Goal: Task Accomplishment & Management: Manage account settings

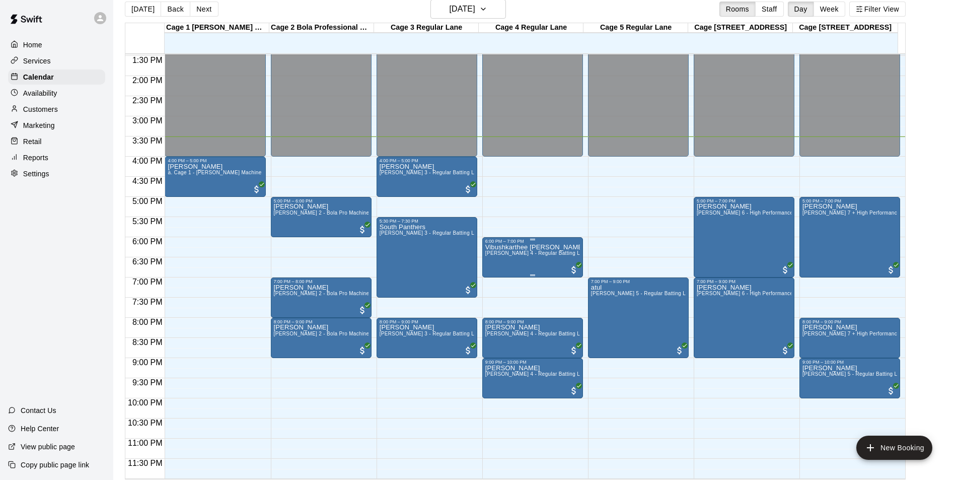
scroll to position [16, 0]
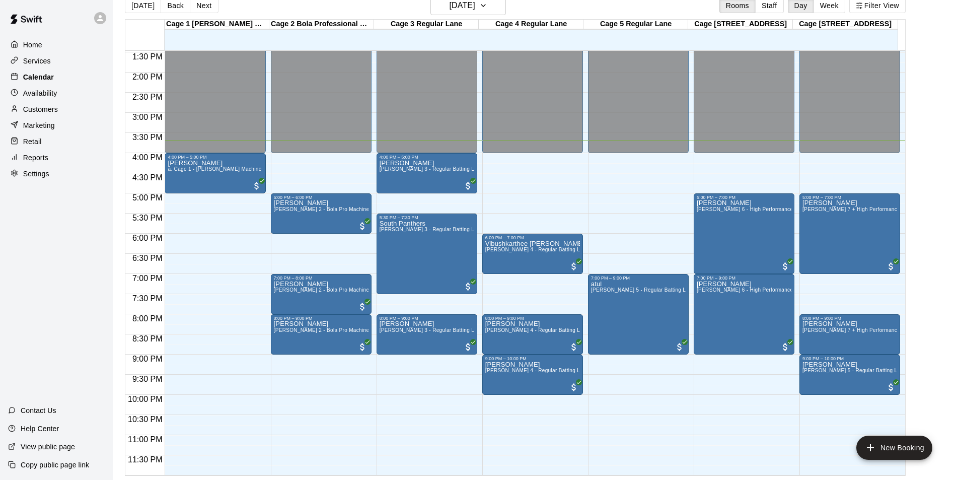
click at [82, 78] on div "Calendar" at bounding box center [56, 76] width 97 height 15
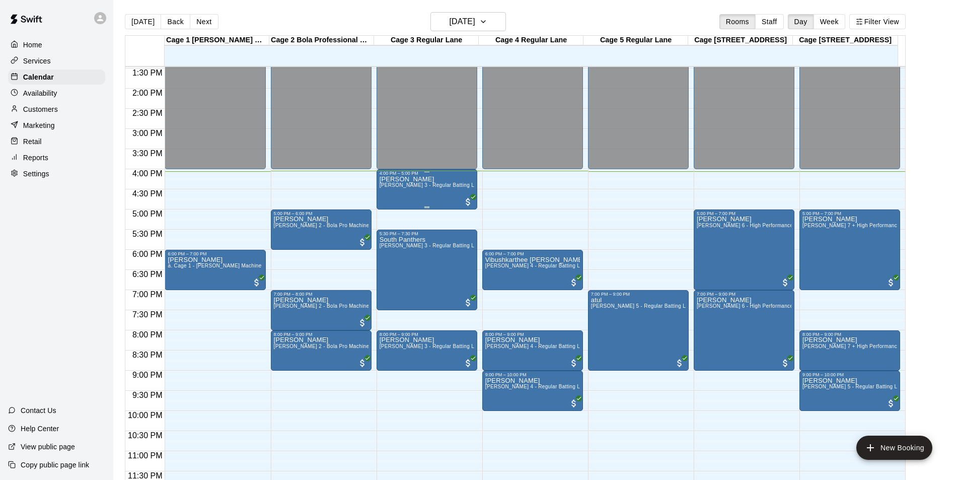
click at [424, 197] on div "Mohit Bhakta c. Cage 3 - Regular Batting Lane" at bounding box center [427, 416] width 95 height 480
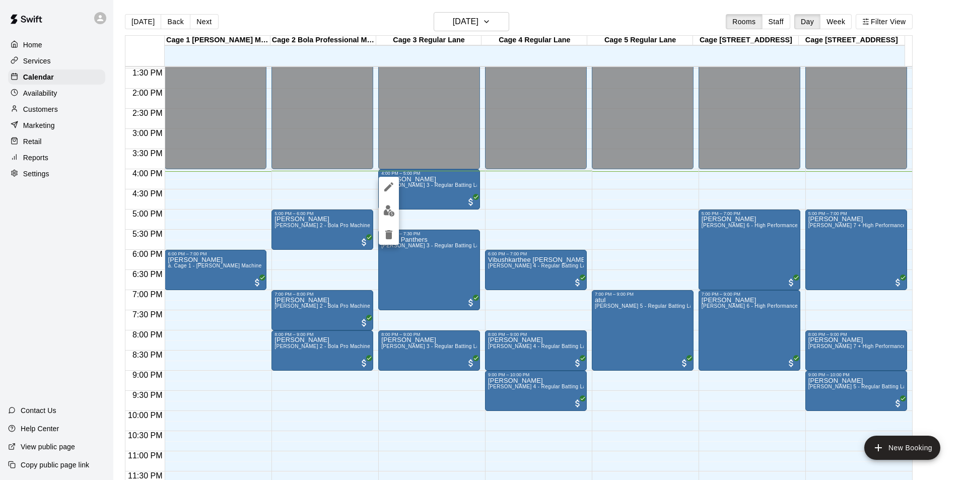
click at [387, 182] on icon "edit" at bounding box center [389, 187] width 12 height 12
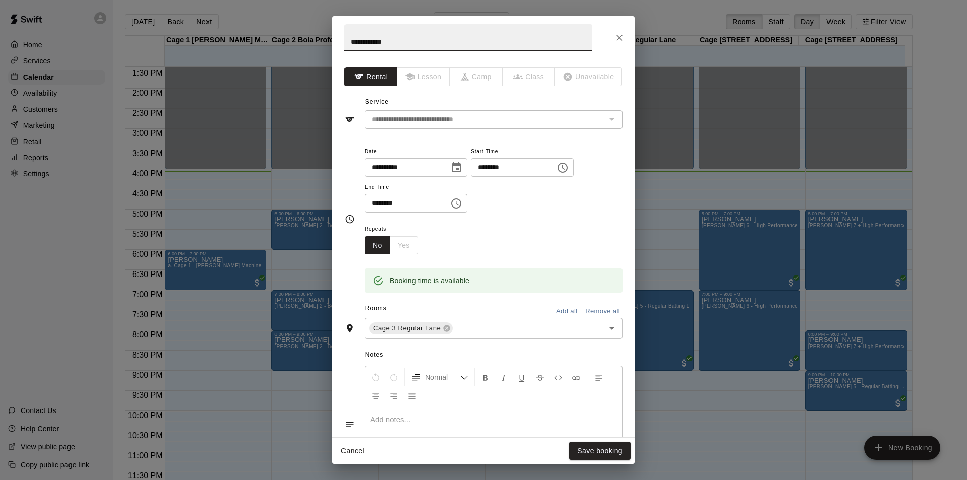
click at [388, 164] on input "**********" at bounding box center [404, 167] width 78 height 19
type input "**********"
click at [590, 452] on button "Save booking" at bounding box center [599, 451] width 61 height 19
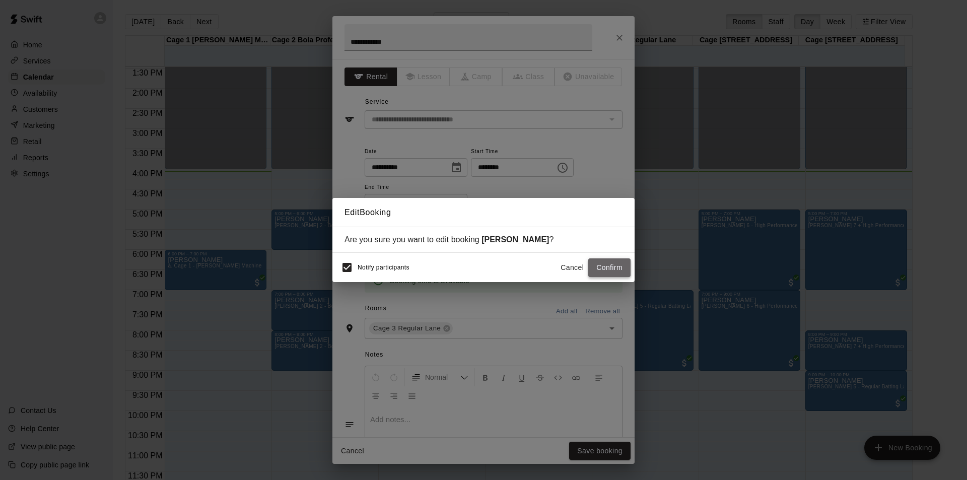
click at [612, 263] on button "Confirm" at bounding box center [609, 267] width 42 height 19
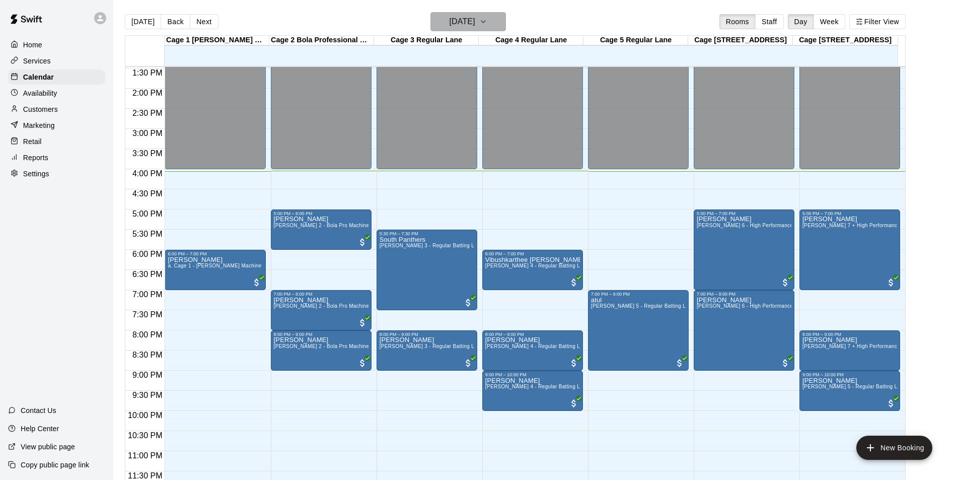
click at [475, 19] on h6 "[DATE]" at bounding box center [463, 22] width 26 height 14
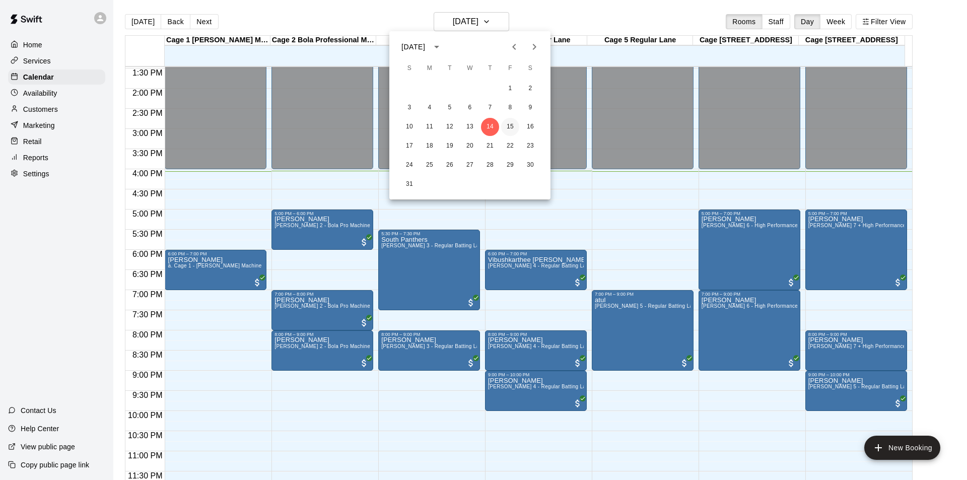
click at [507, 123] on button "15" at bounding box center [510, 127] width 18 height 18
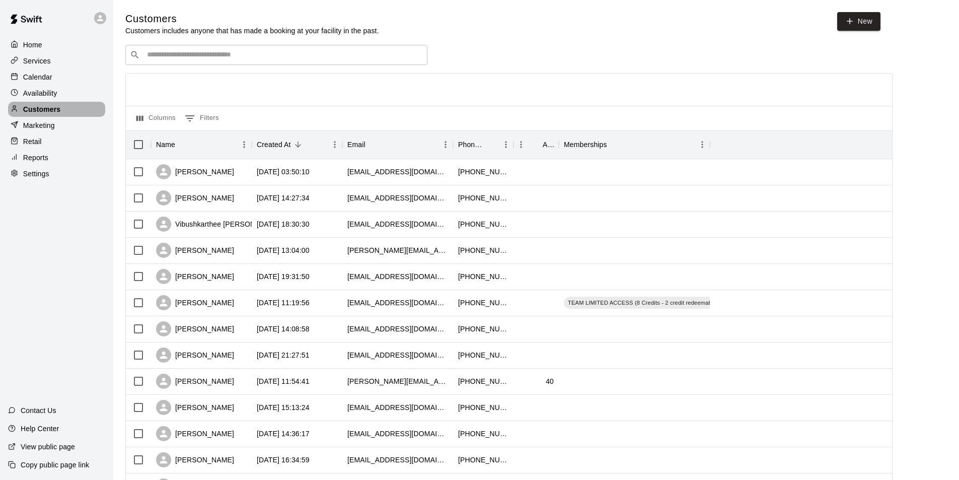
click at [60, 110] on p "Customers" at bounding box center [41, 109] width 37 height 10
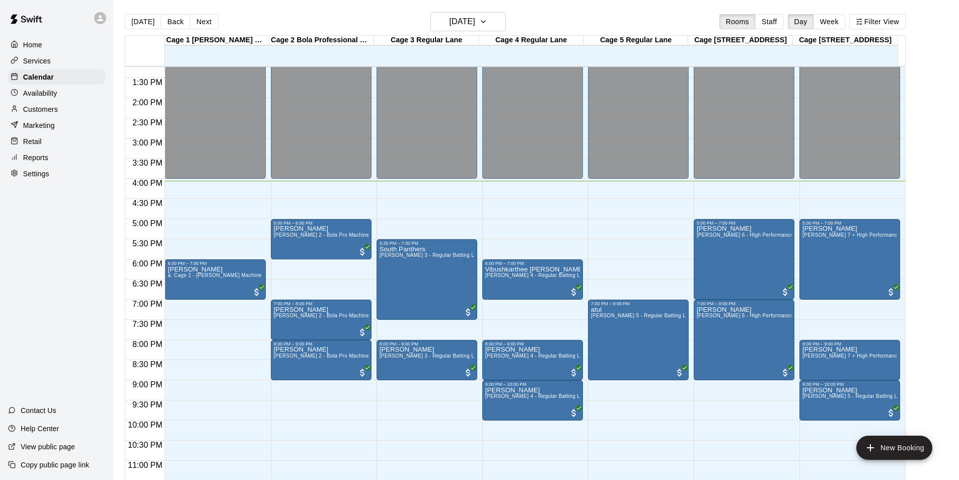
scroll to position [543, 0]
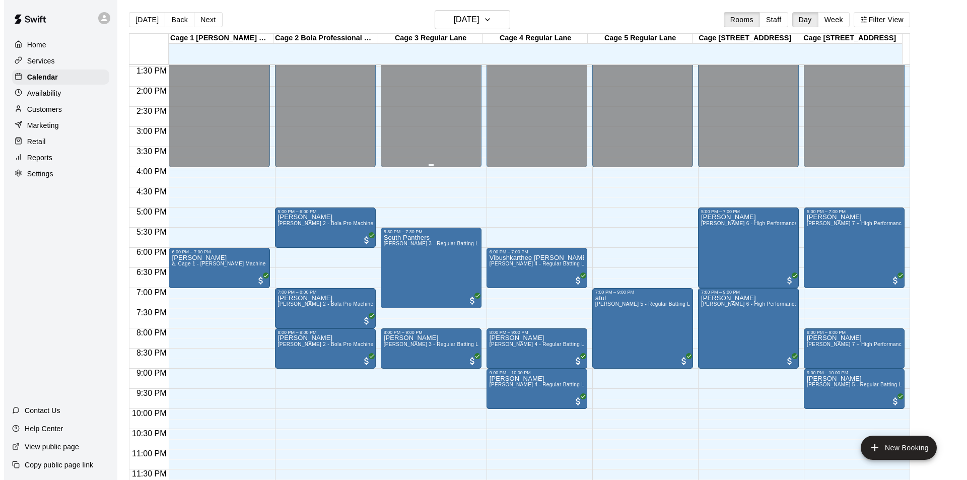
scroll to position [16, 0]
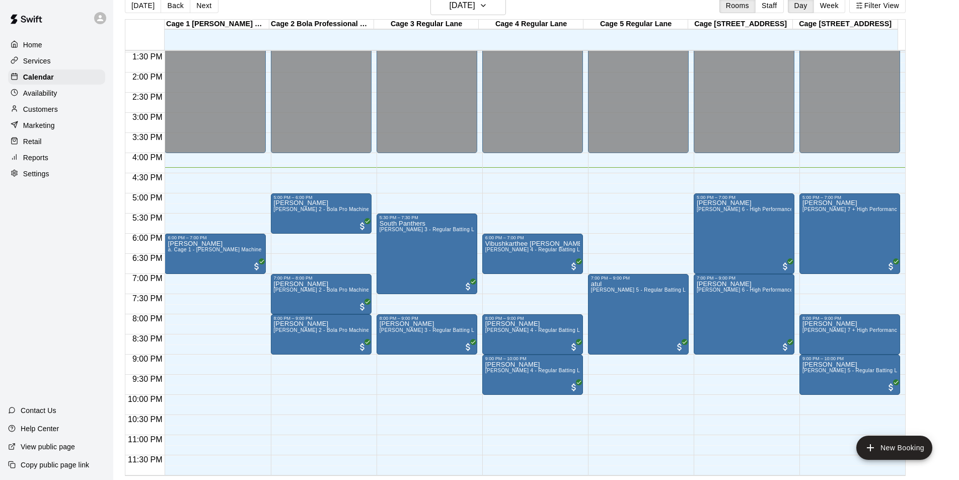
drag, startPoint x: 612, startPoint y: 204, endPoint x: 619, endPoint y: 198, distance: 9.0
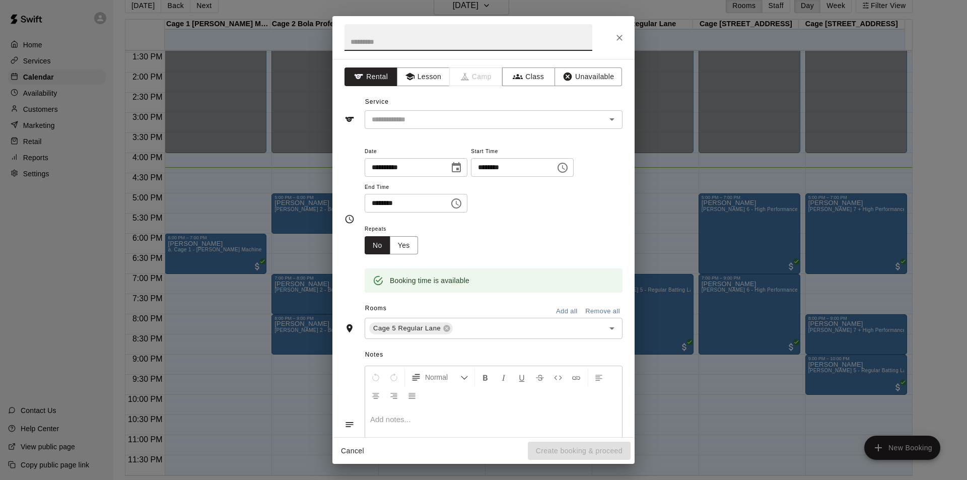
click at [373, 201] on input "********" at bounding box center [404, 203] width 78 height 19
type input "********"
click at [509, 122] on input "text" at bounding box center [479, 119] width 222 height 13
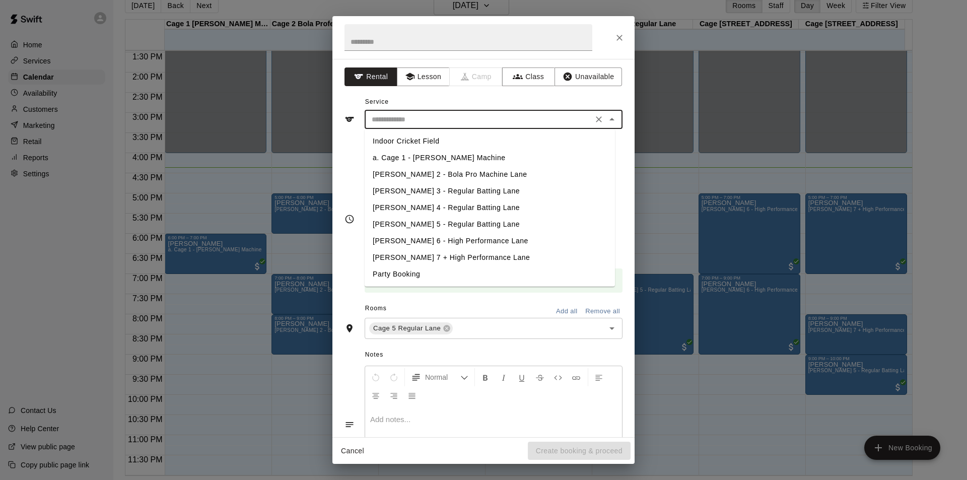
click at [416, 227] on li "[PERSON_NAME] 5 - Regular Batting Lane" at bounding box center [490, 224] width 250 height 17
type input "**********"
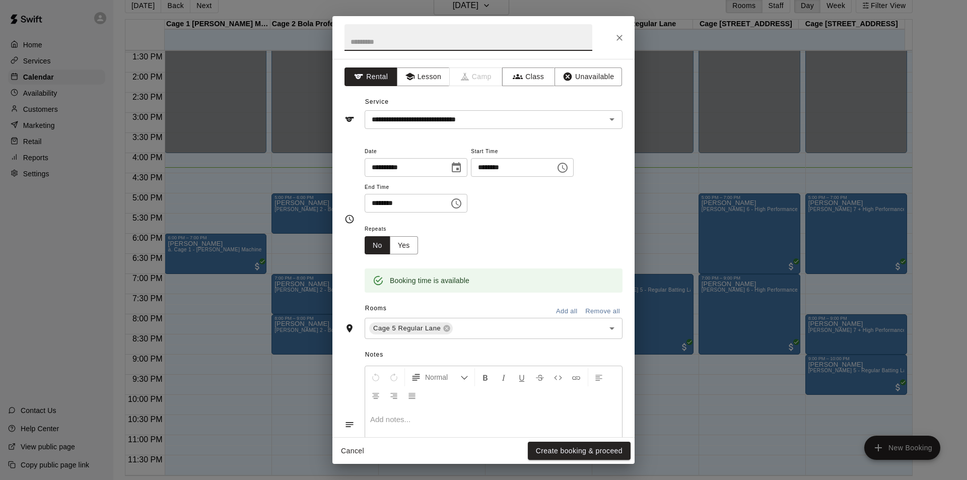
click at [496, 43] on input "text" at bounding box center [468, 37] width 248 height 27
type input "**********"
click at [589, 452] on button "Create booking & proceed" at bounding box center [579, 451] width 103 height 19
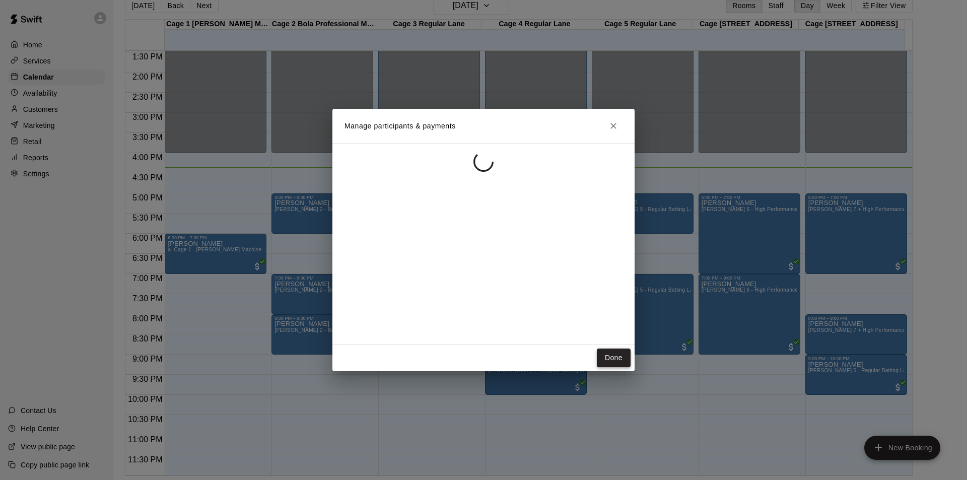
click at [606, 359] on button "Done" at bounding box center [614, 357] width 34 height 19
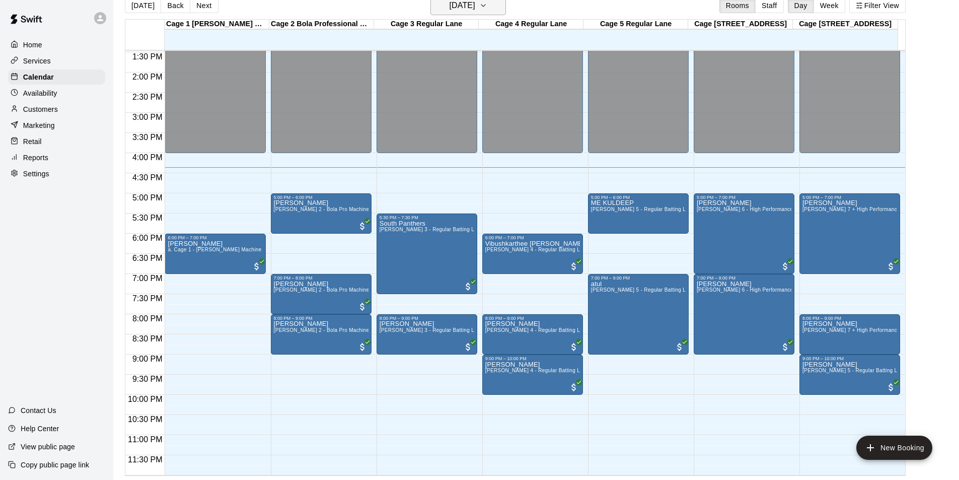
click at [471, 8] on h6 "[DATE]" at bounding box center [463, 5] width 26 height 14
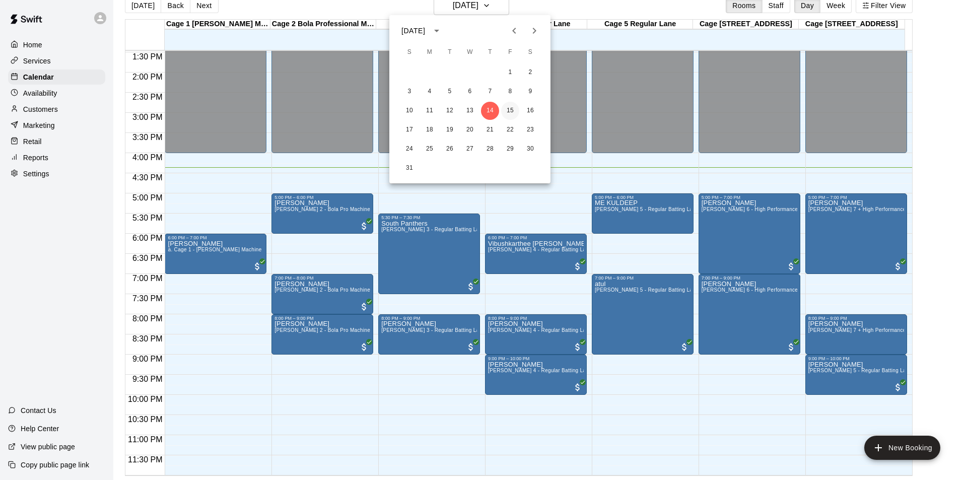
click at [510, 111] on button "15" at bounding box center [510, 111] width 18 height 18
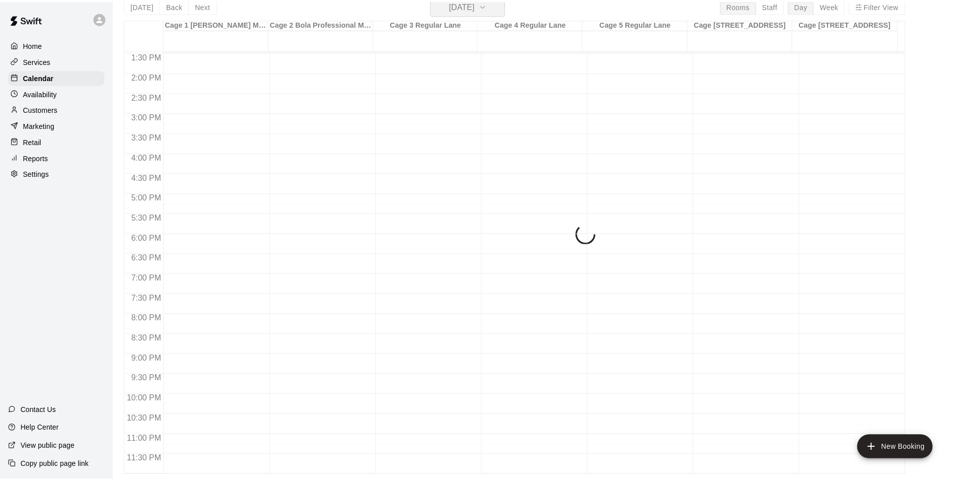
scroll to position [12, 0]
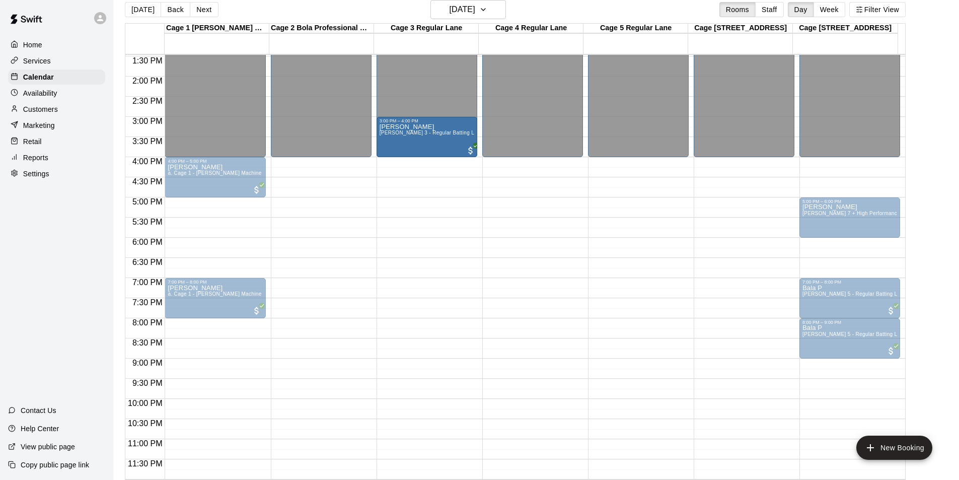
drag, startPoint x: 430, startPoint y: 182, endPoint x: 435, endPoint y: 148, distance: 34.6
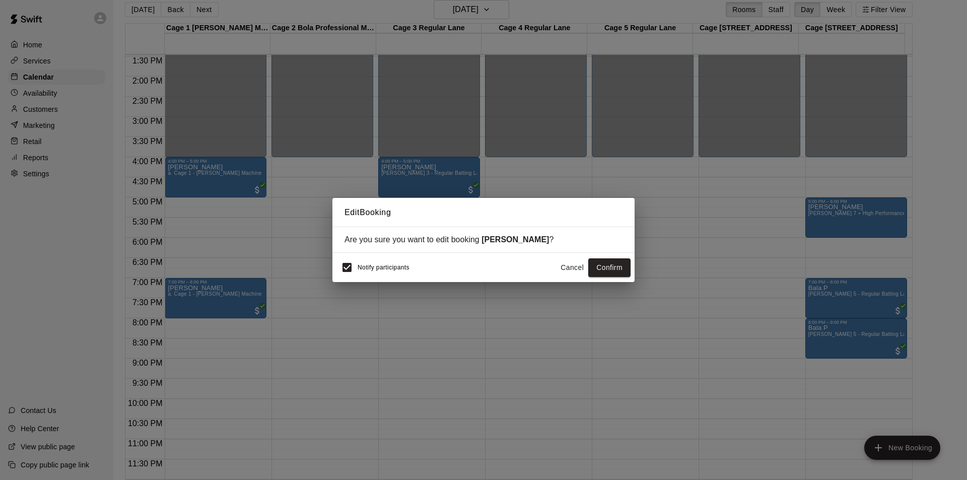
click at [595, 269] on button "Confirm" at bounding box center [609, 267] width 42 height 19
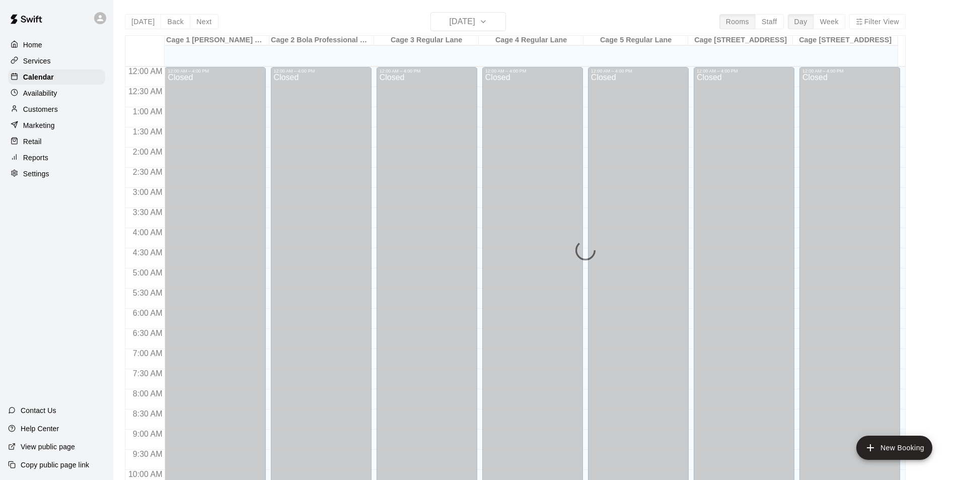
scroll to position [512, 0]
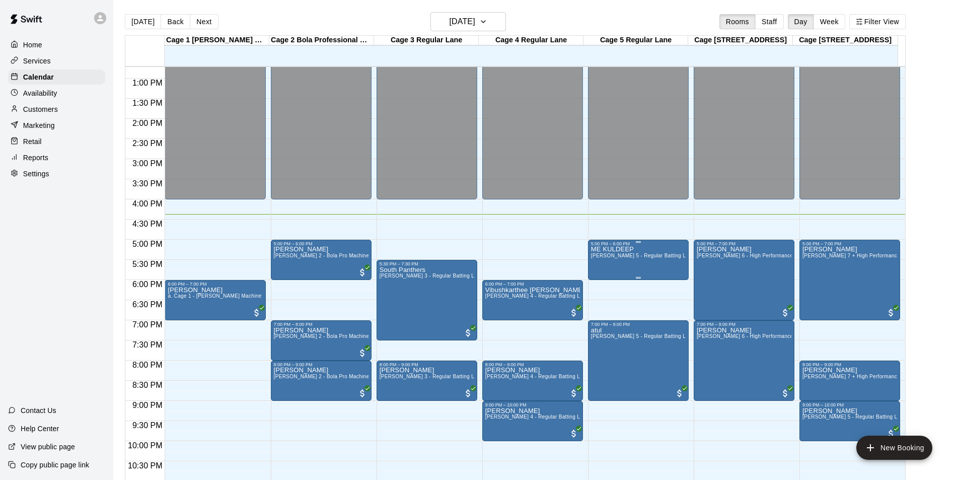
click at [628, 263] on div "ME KULDEEP e. Cage 5 - Regular Batting Lane" at bounding box center [638, 486] width 95 height 480
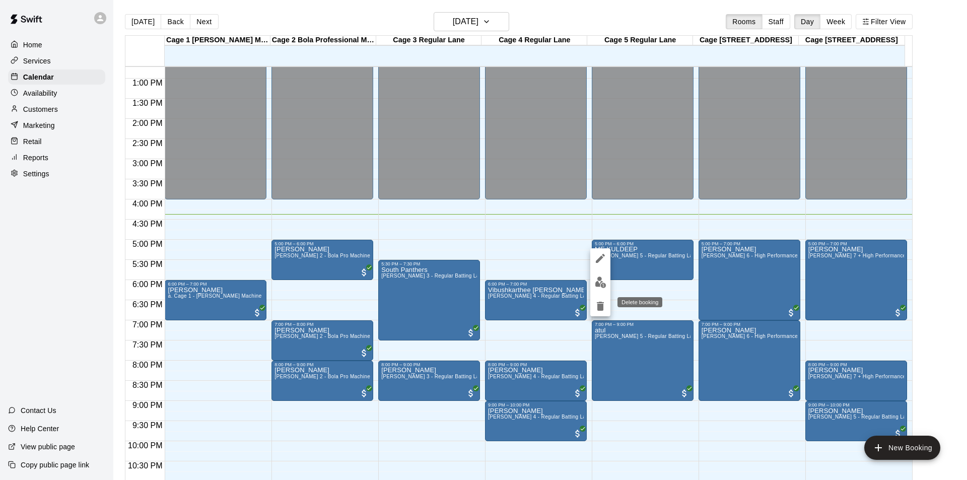
click at [602, 307] on icon "delete" at bounding box center [600, 306] width 7 height 9
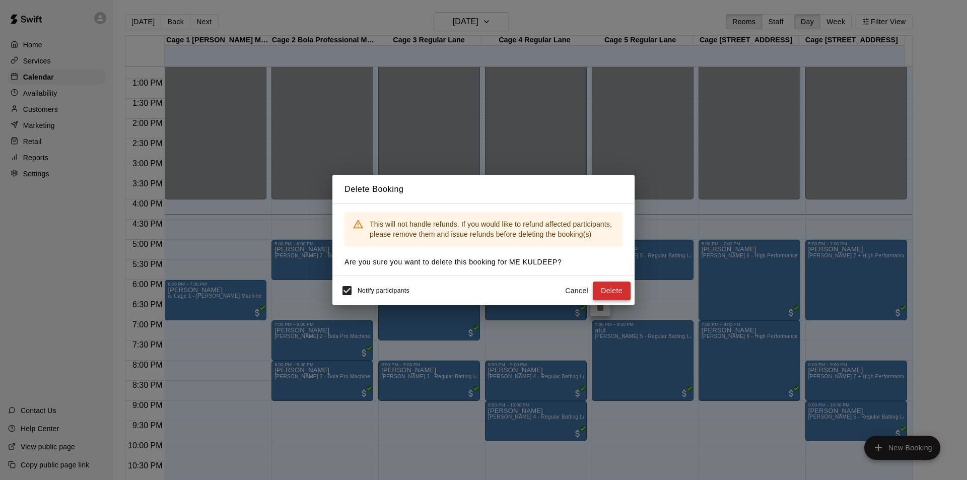
click at [595, 290] on button "Delete" at bounding box center [612, 290] width 38 height 19
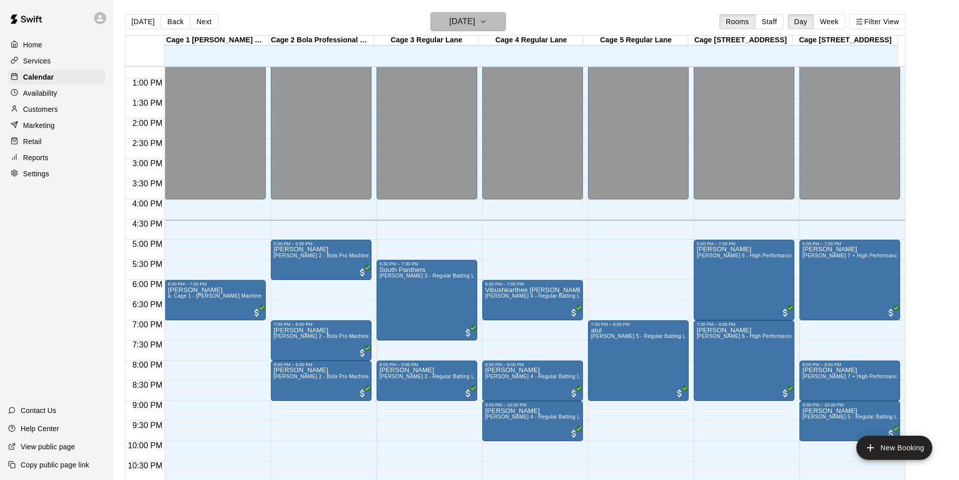
click at [487, 26] on icon "button" at bounding box center [483, 22] width 8 height 12
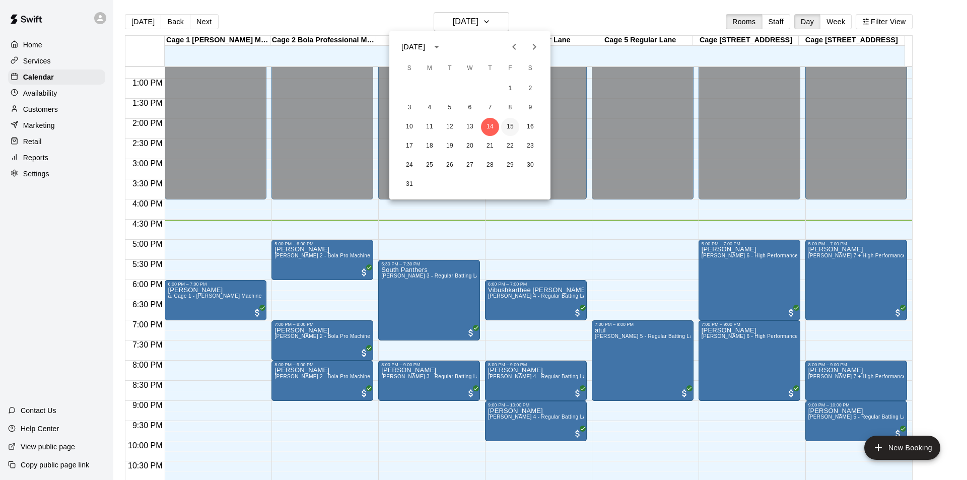
click at [510, 131] on button "15" at bounding box center [510, 127] width 18 height 18
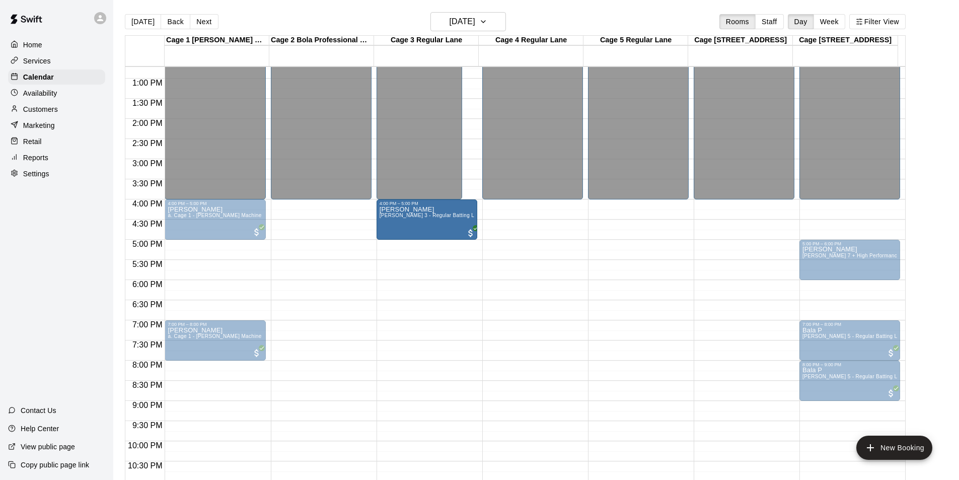
drag, startPoint x: 444, startPoint y: 174, endPoint x: 432, endPoint y: 221, distance: 48.4
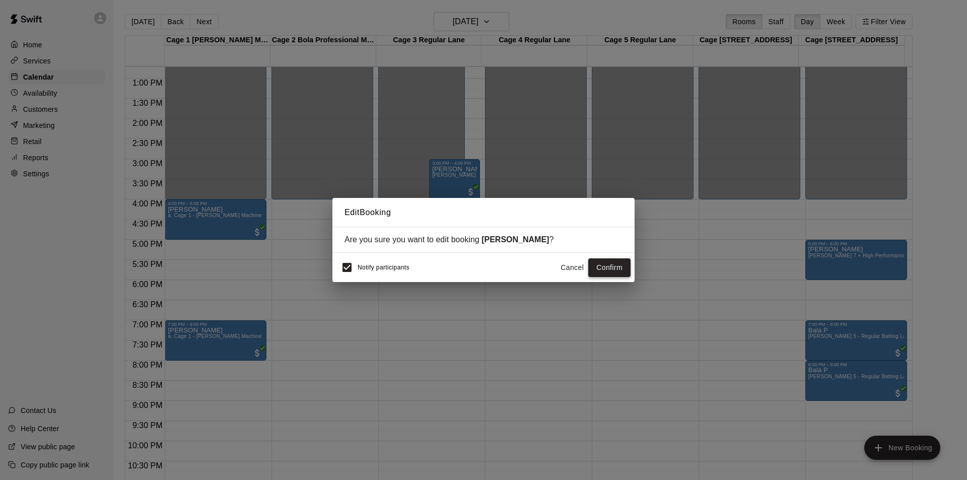
click at [600, 264] on button "Confirm" at bounding box center [609, 267] width 42 height 19
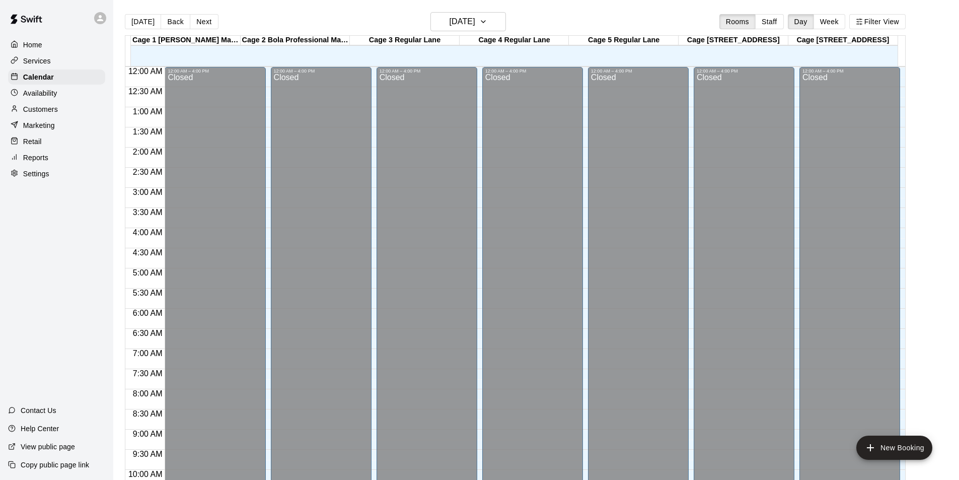
scroll to position [512, 0]
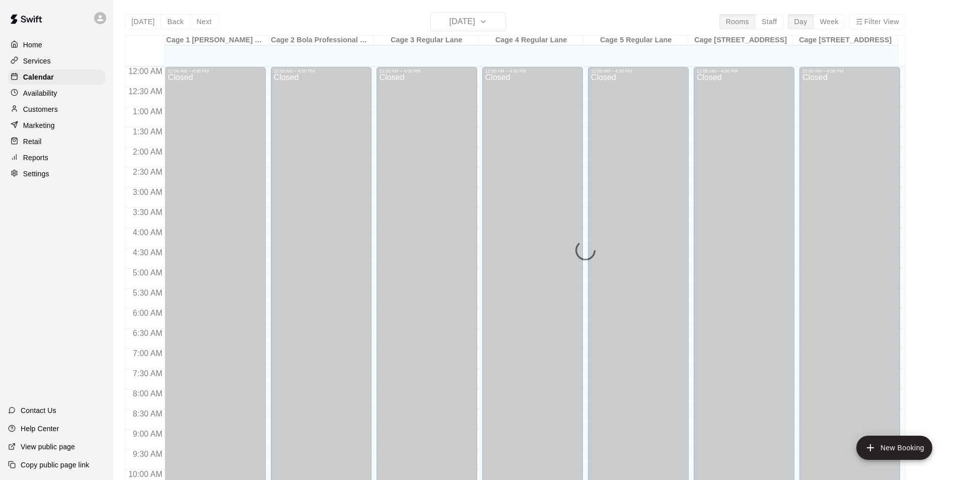
scroll to position [512, 0]
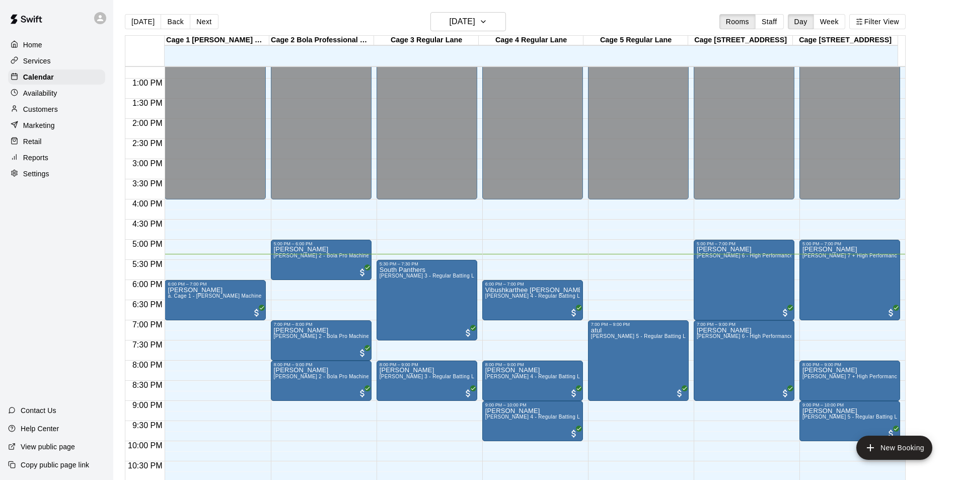
click at [956, 36] on main "Today Back Next Thursday Aug 14 Rooms Staff Day Week Filter View Cage 1 TrueMan…" at bounding box center [536, 248] width 846 height 496
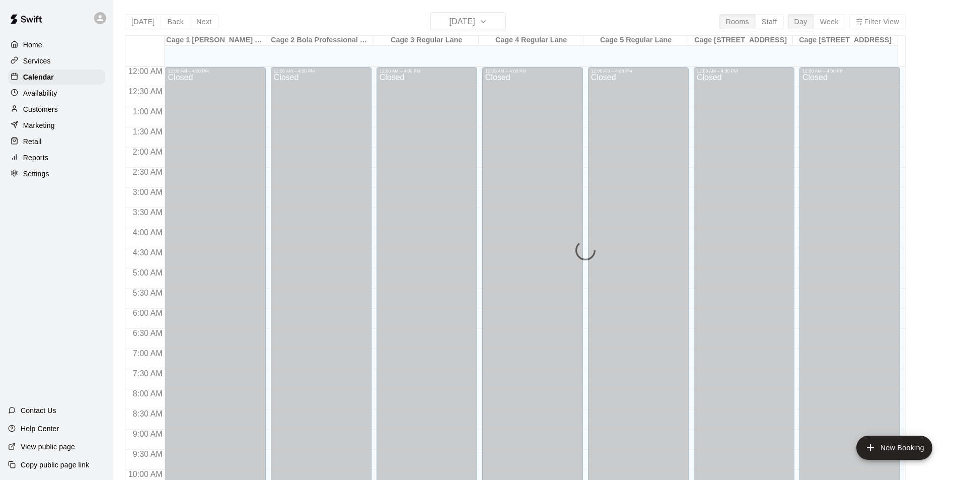
scroll to position [512, 0]
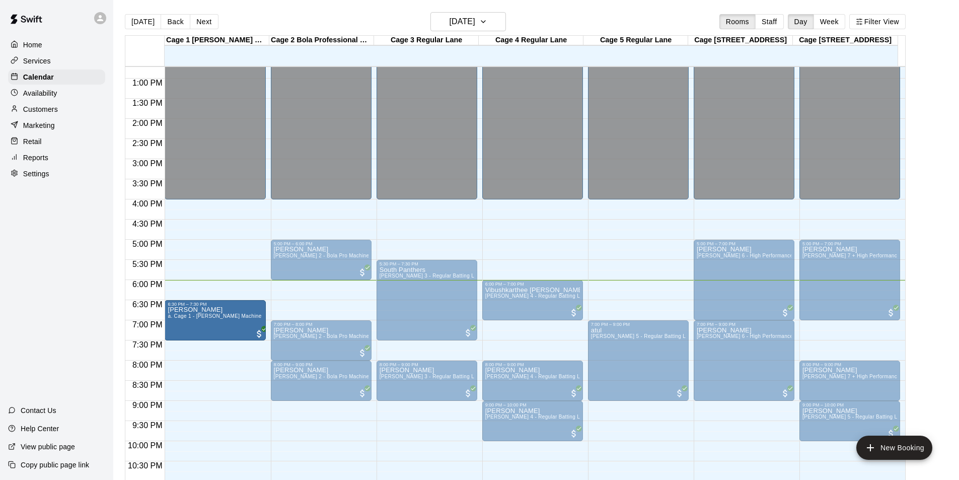
drag, startPoint x: 192, startPoint y: 304, endPoint x: 193, endPoint y: 324, distance: 20.2
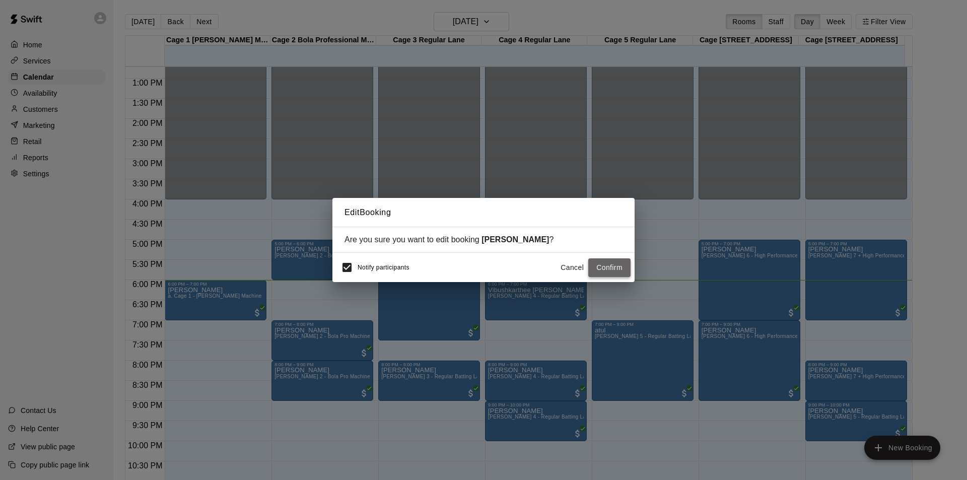
click at [609, 268] on button "Confirm" at bounding box center [609, 267] width 42 height 19
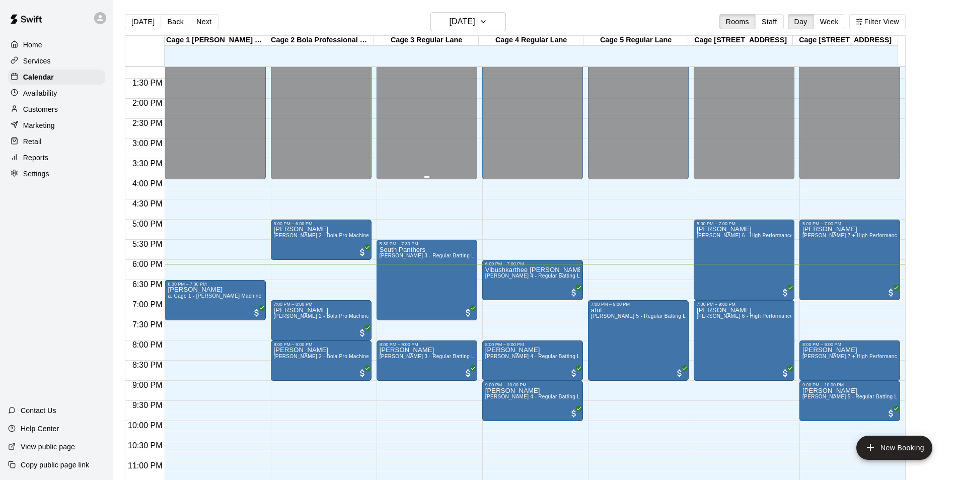
scroll to position [543, 0]
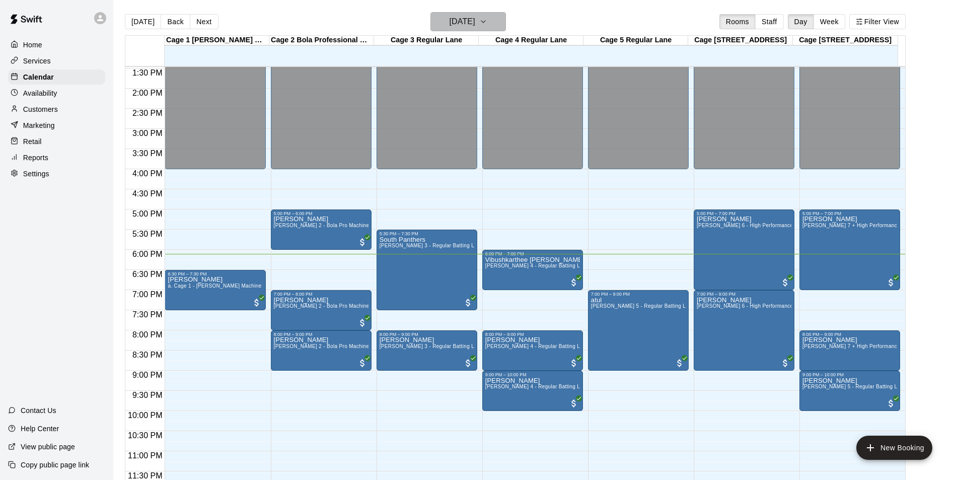
click at [471, 21] on h6 "[DATE]" at bounding box center [463, 22] width 26 height 14
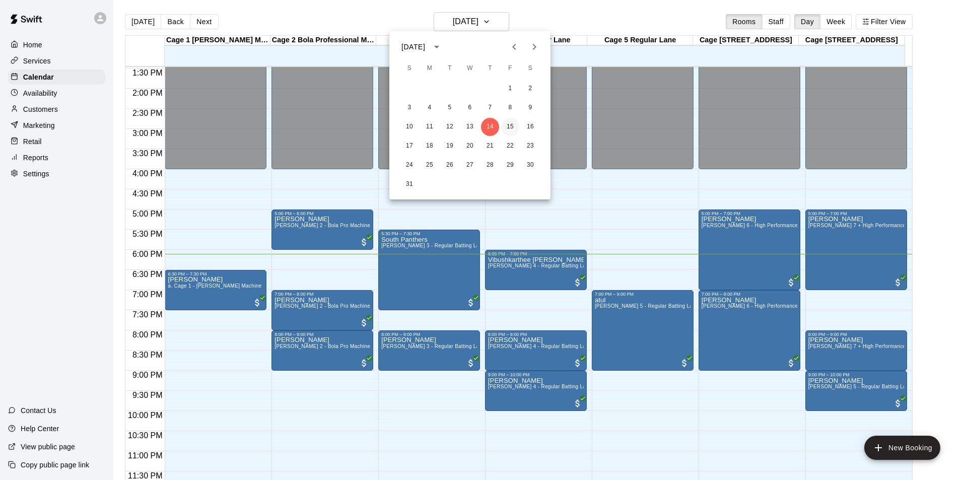
click at [511, 127] on button "15" at bounding box center [510, 127] width 18 height 18
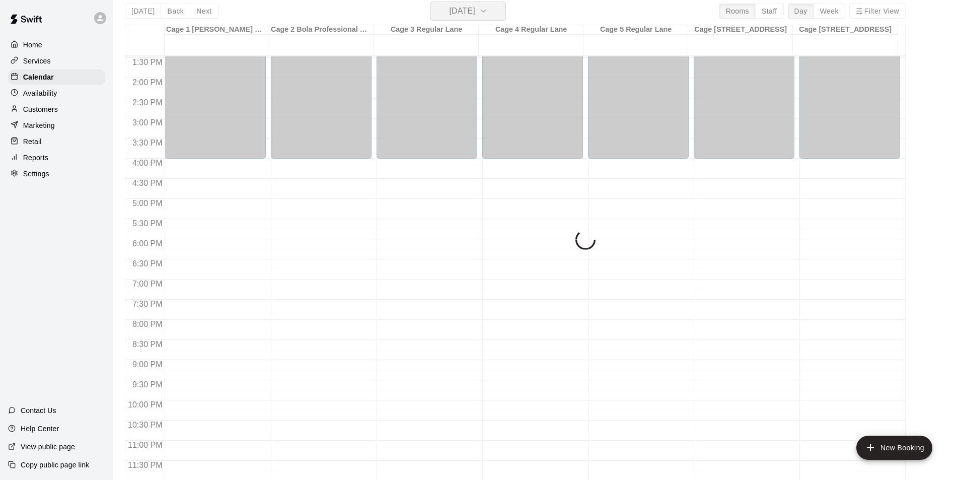
scroll to position [16, 0]
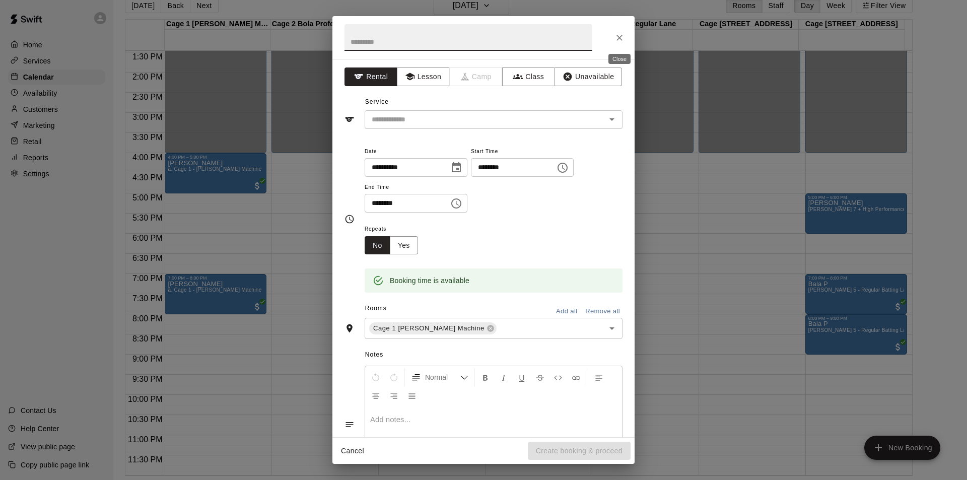
click at [619, 34] on icon "Close" at bounding box center [619, 38] width 10 height 10
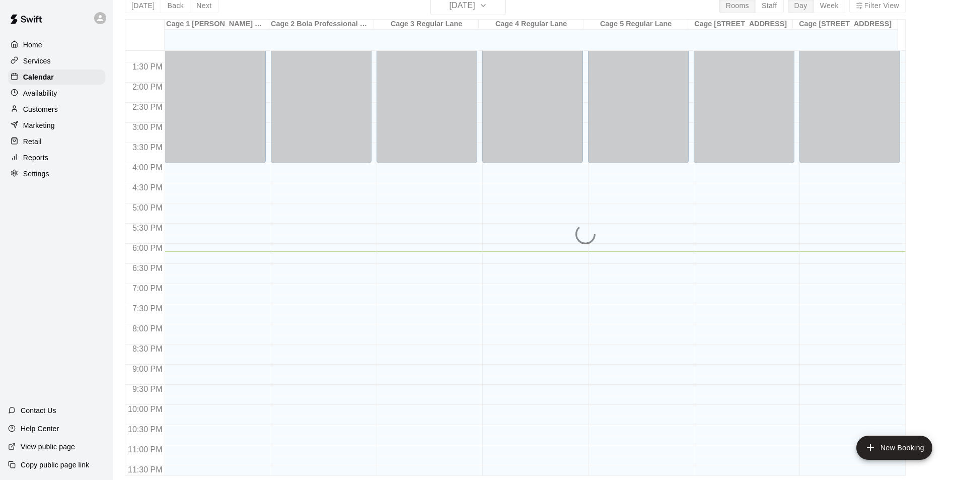
scroll to position [543, 0]
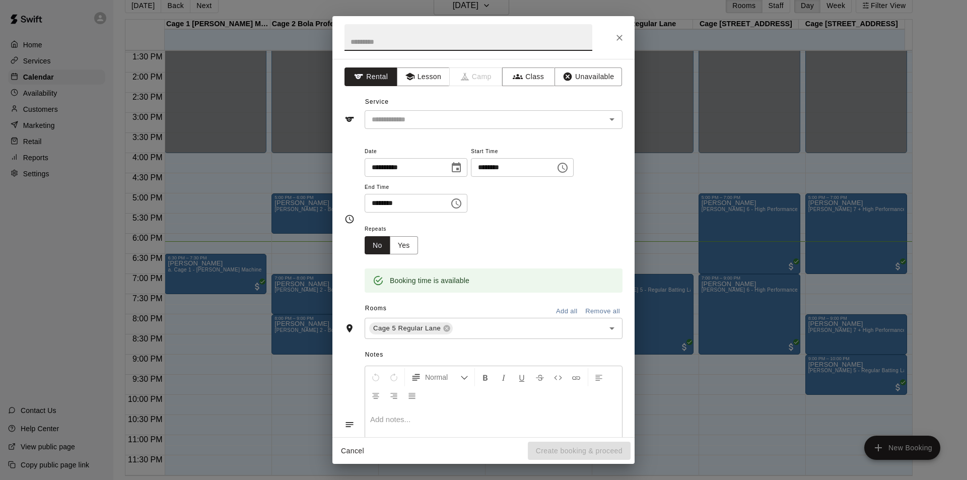
drag, startPoint x: 626, startPoint y: 37, endPoint x: 619, endPoint y: 36, distance: 7.2
click at [625, 37] on button "Close" at bounding box center [619, 38] width 18 height 18
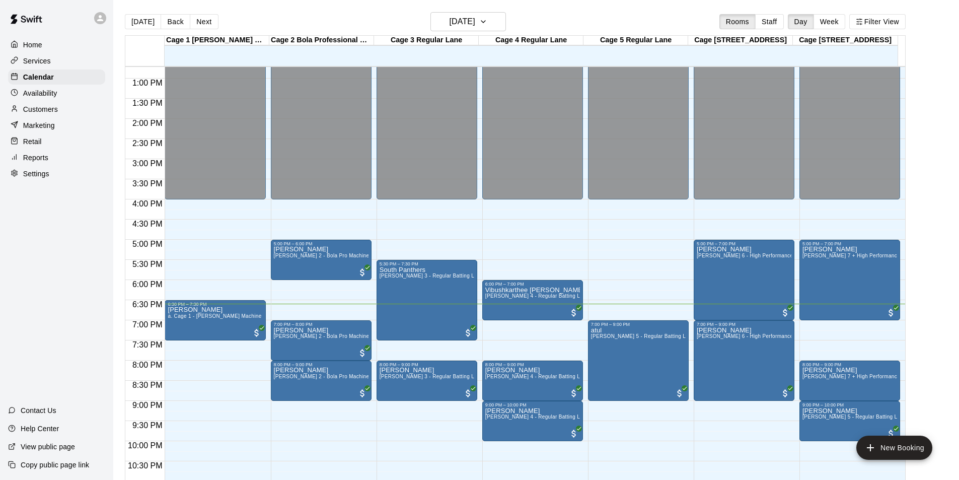
scroll to position [16, 0]
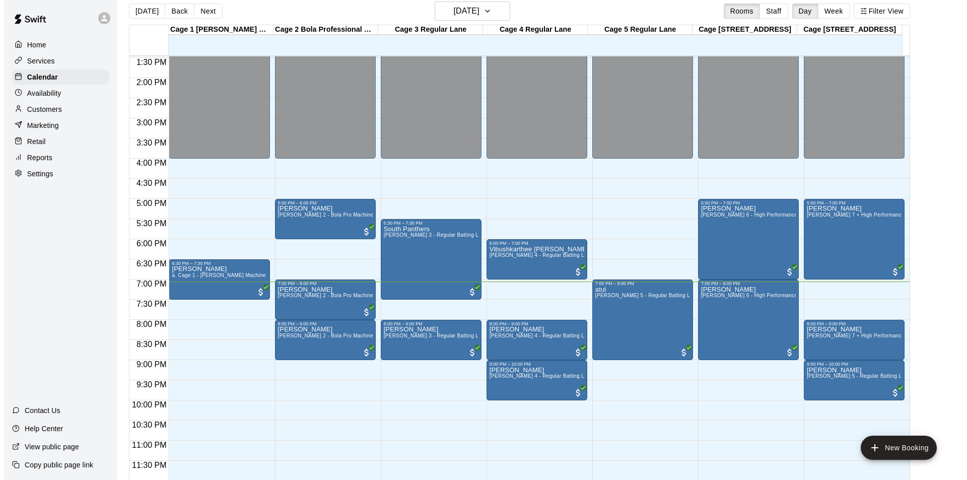
scroll to position [16, 0]
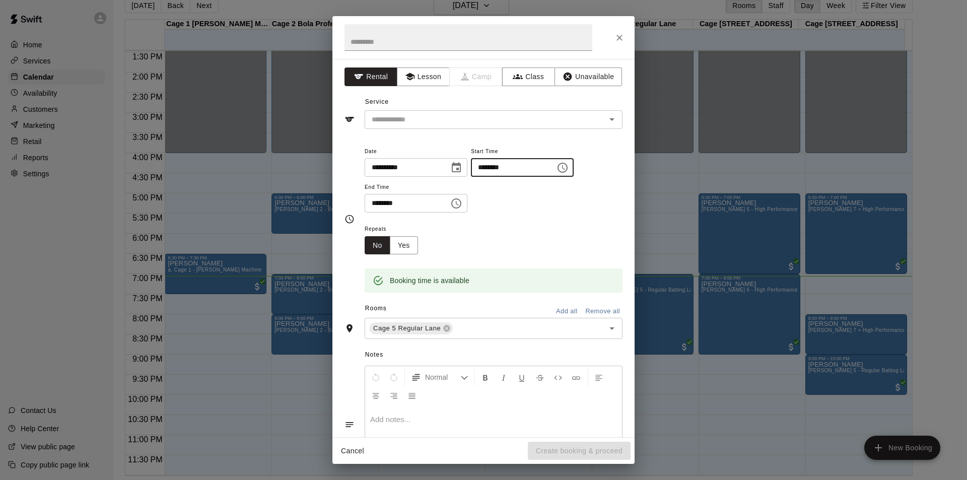
click at [498, 165] on input "********" at bounding box center [510, 167] width 78 height 19
type input "********"
click at [379, 201] on input "********" at bounding box center [404, 203] width 78 height 19
type input "********"
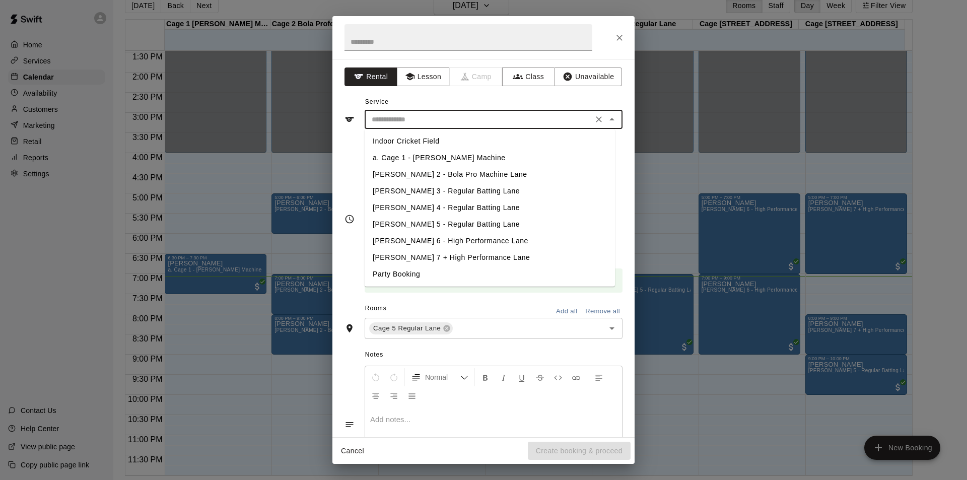
click at [550, 119] on input "text" at bounding box center [479, 119] width 222 height 13
click at [431, 223] on li "[PERSON_NAME] 5 - Regular Batting Lane" at bounding box center [490, 224] width 250 height 17
type input "**********"
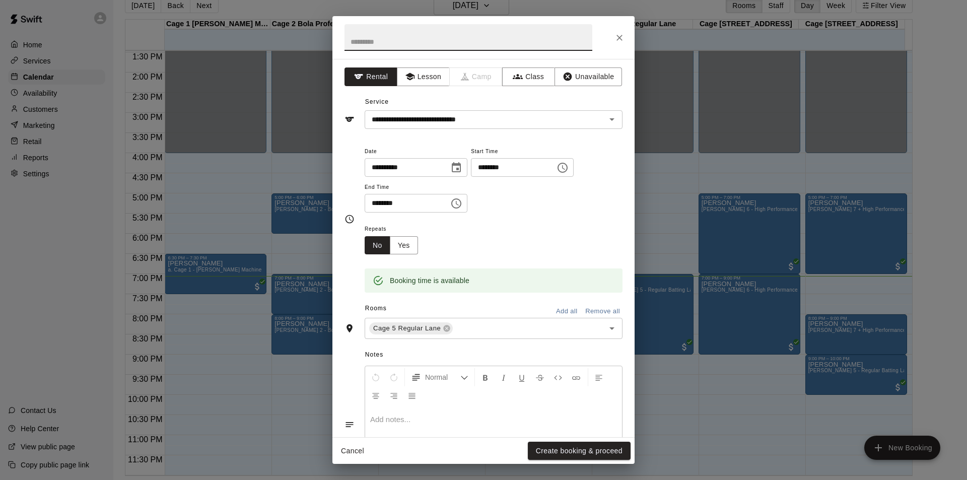
click at [433, 37] on input "text" at bounding box center [468, 37] width 248 height 27
type input "**********"
click at [567, 450] on button "Create booking & proceed" at bounding box center [579, 451] width 103 height 19
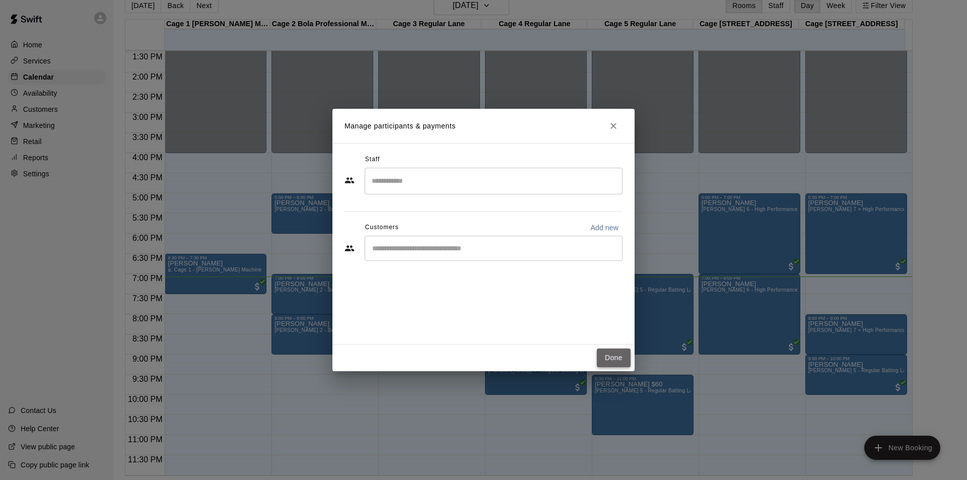
click at [604, 359] on button "Done" at bounding box center [614, 357] width 34 height 19
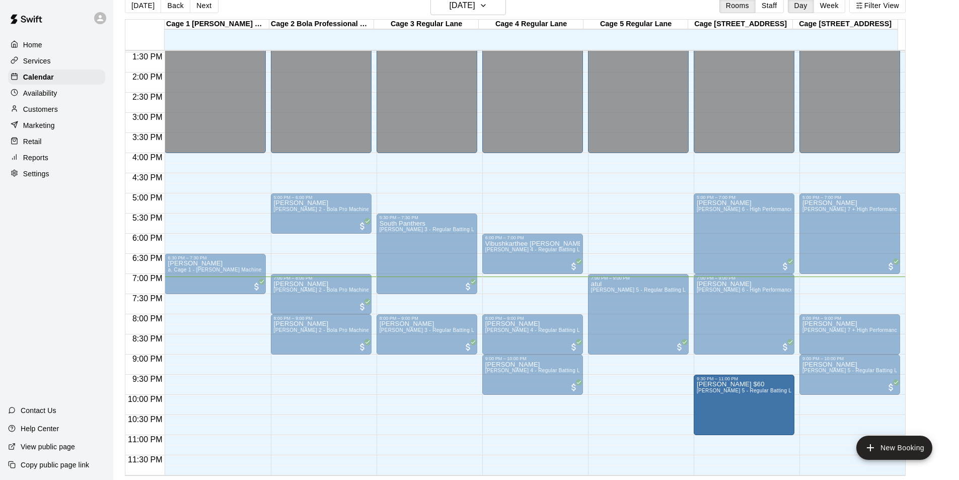
drag, startPoint x: 636, startPoint y: 406, endPoint x: 722, endPoint y: 413, distance: 85.9
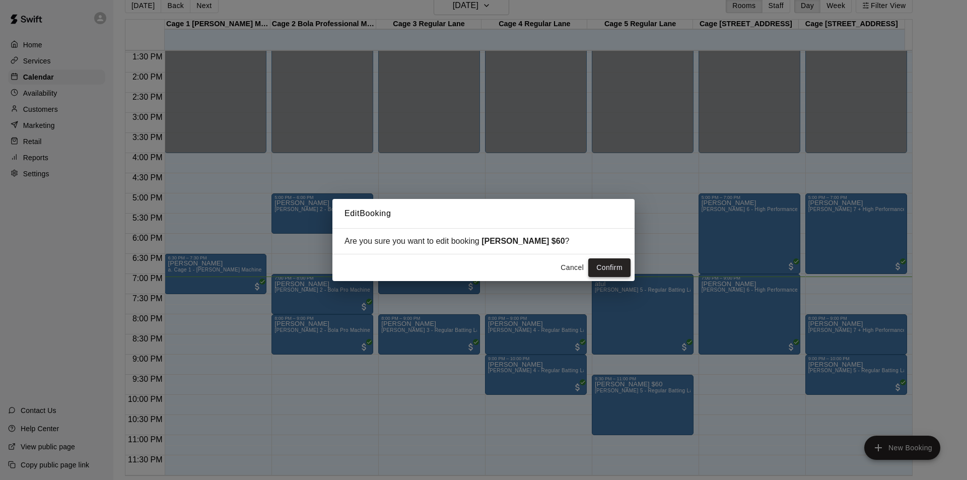
click at [619, 270] on button "Confirm" at bounding box center [609, 267] width 42 height 19
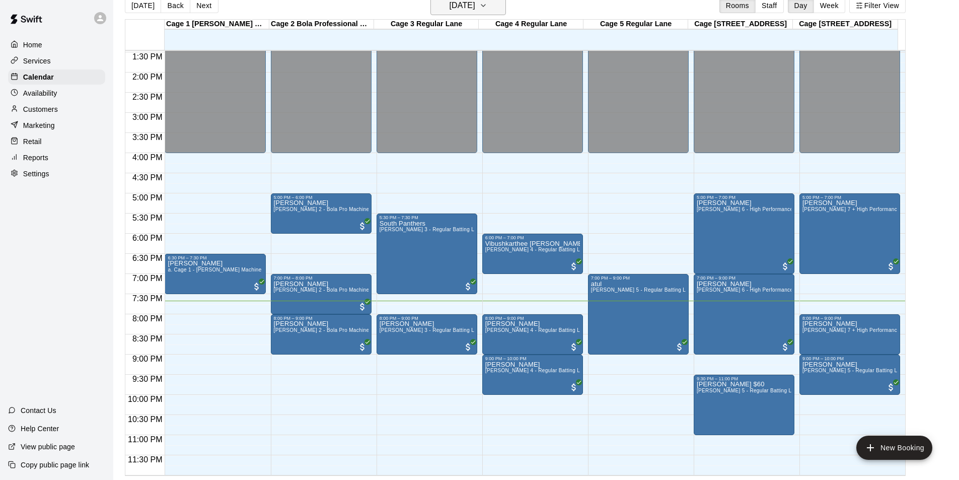
click at [450, 12] on h6 "Thursday Aug 14" at bounding box center [463, 5] width 26 height 14
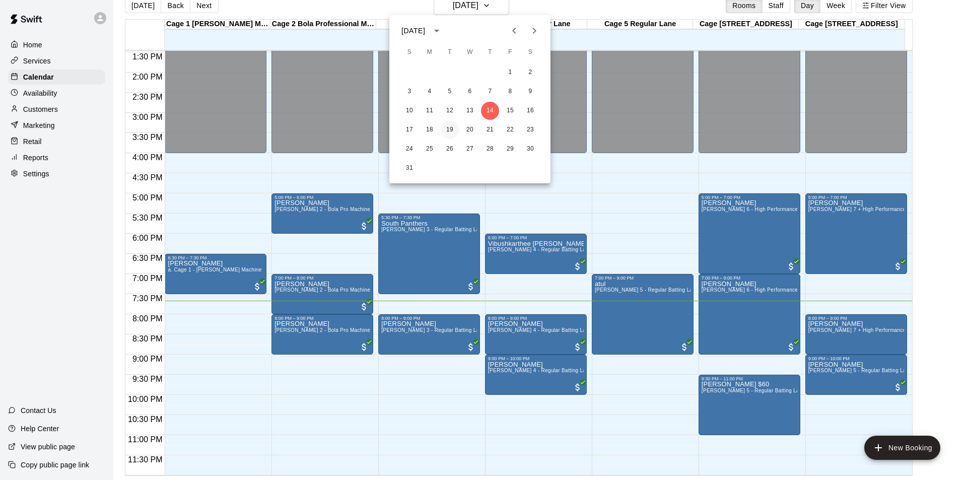
click at [455, 132] on button "19" at bounding box center [450, 130] width 18 height 18
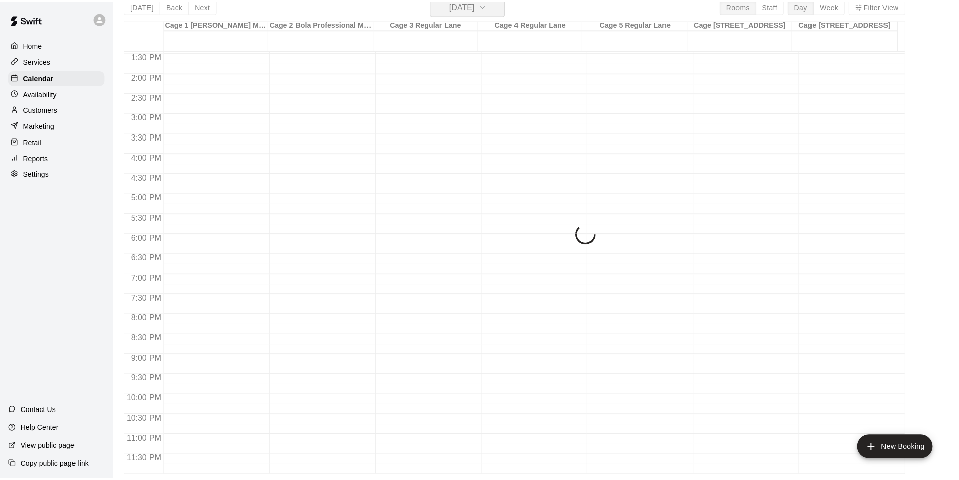
scroll to position [12, 0]
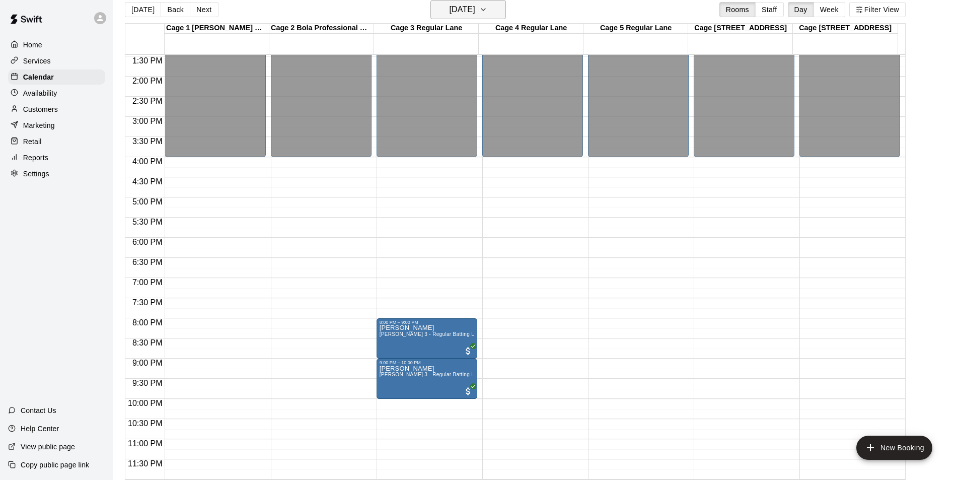
click at [475, 18] on button "Tuesday Aug 19" at bounding box center [469, 9] width 76 height 19
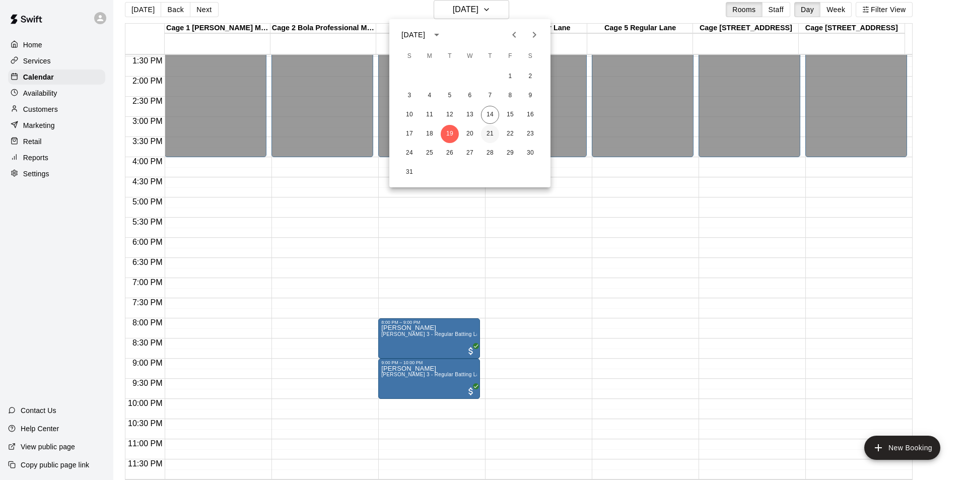
click at [490, 136] on button "21" at bounding box center [490, 134] width 18 height 18
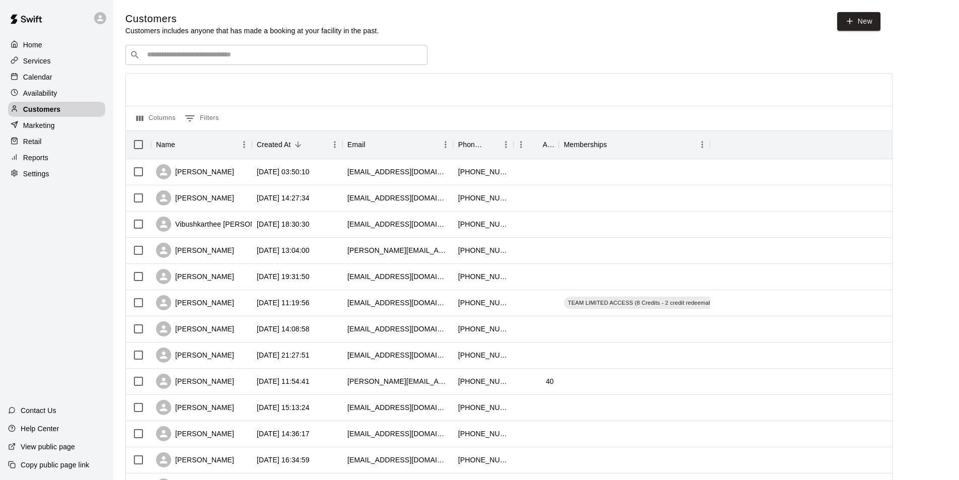
click at [254, 54] on input "Search customers by name or email" at bounding box center [283, 55] width 279 height 10
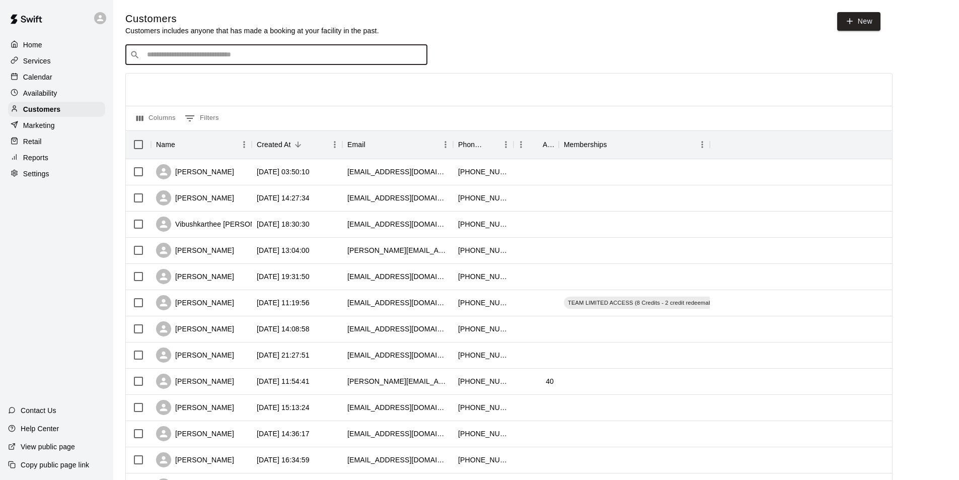
click at [215, 52] on input "Search customers by name or email" at bounding box center [283, 55] width 279 height 10
type input "****"
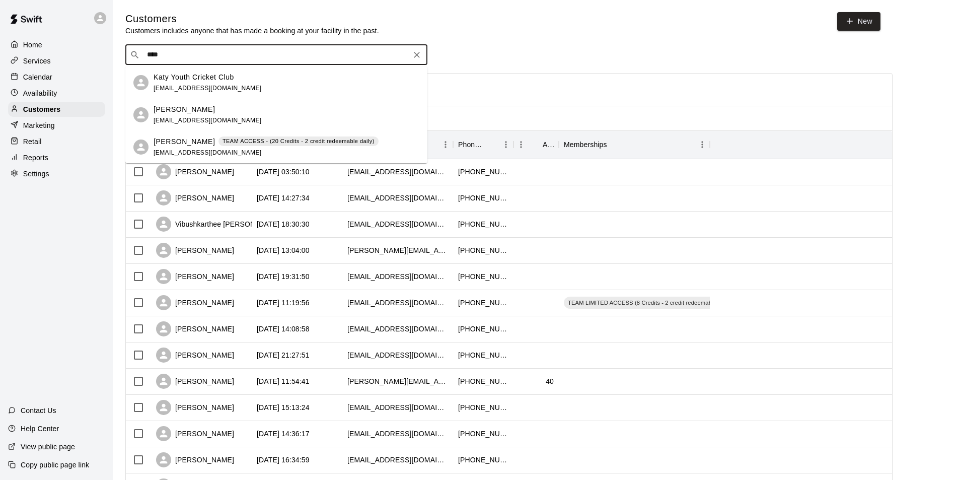
click at [223, 144] on p "TEAM ACCESS - (20 Credits - 2 credit redeemable daily)" at bounding box center [299, 141] width 152 height 9
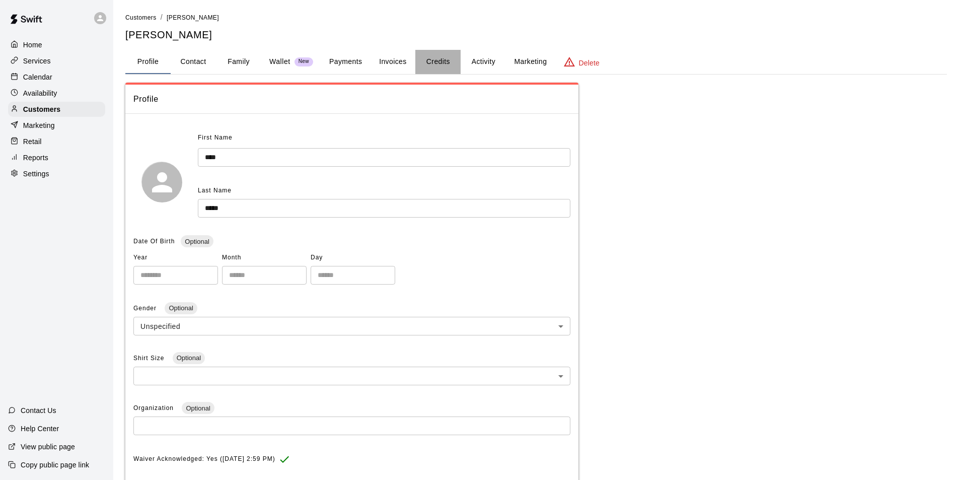
click at [424, 59] on button "Credits" at bounding box center [437, 62] width 45 height 24
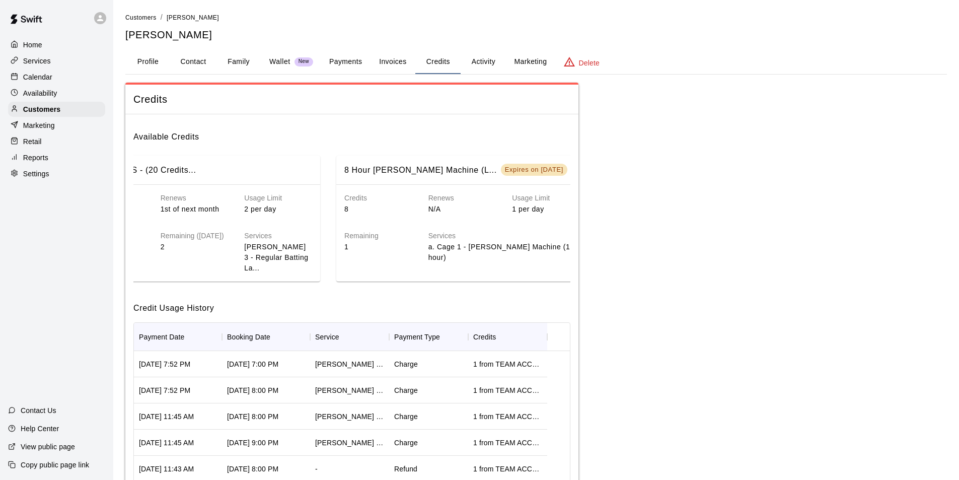
scroll to position [0, 76]
click at [415, 50] on button "Credits" at bounding box center [437, 62] width 45 height 24
click at [80, 115] on div "Customers" at bounding box center [56, 109] width 97 height 15
drag, startPoint x: 80, startPoint y: 115, endPoint x: 80, endPoint y: 107, distance: 7.6
click at [80, 107] on div "Customers" at bounding box center [56, 109] width 97 height 15
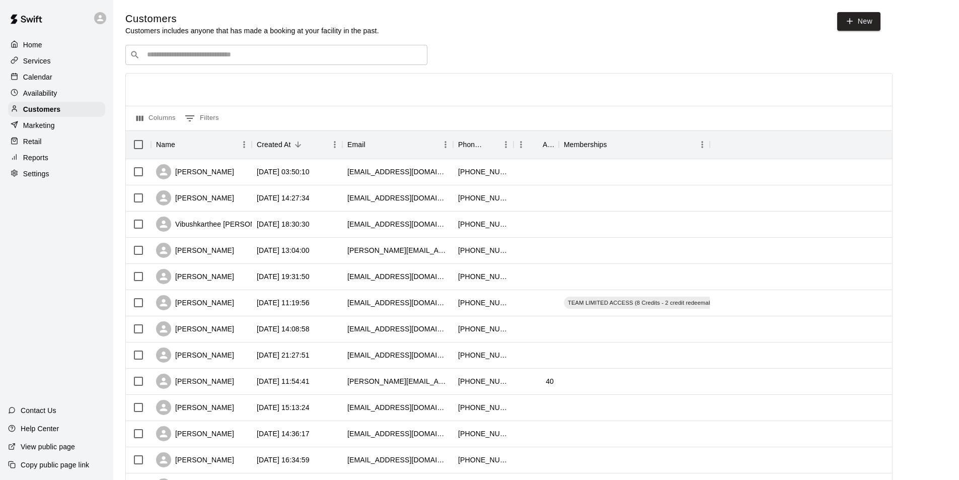
click at [225, 45] on div "Customers Customers includes anyone that has made a booking at your facility in…" at bounding box center [536, 426] width 822 height 829
click at [225, 55] on input "Search customers by name or email" at bounding box center [283, 55] width 279 height 10
click at [201, 63] on div "​ ​" at bounding box center [276, 55] width 302 height 20
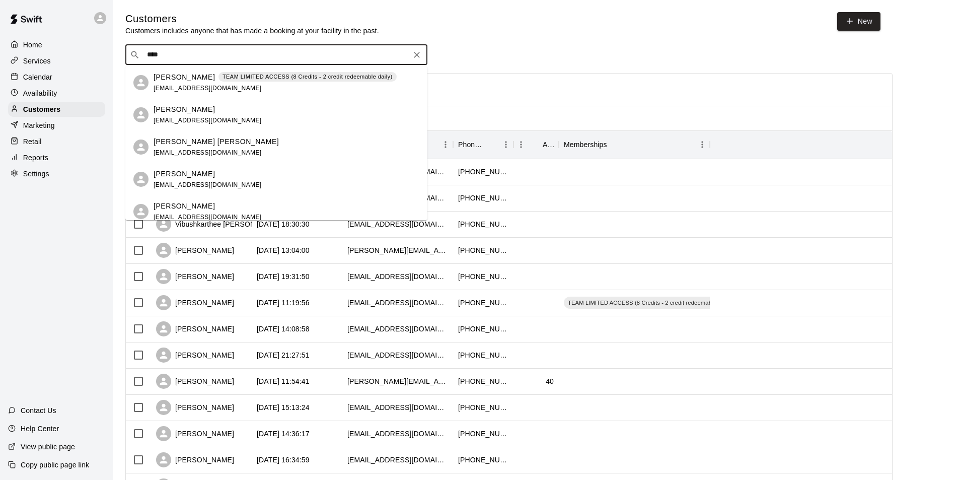
type input "****"
click at [176, 53] on input "****" at bounding box center [276, 55] width 264 height 10
click at [184, 80] on p "[PERSON_NAME]" at bounding box center [184, 77] width 61 height 11
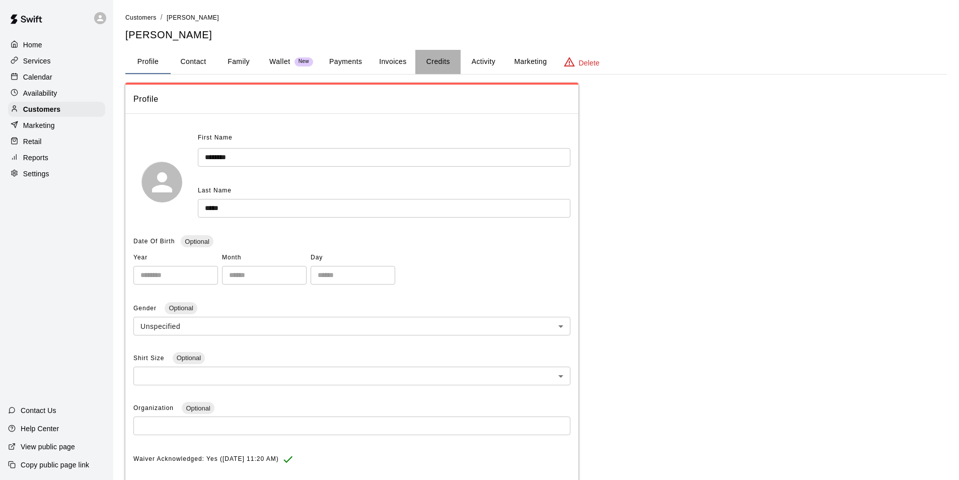
click at [441, 62] on button "Credits" at bounding box center [437, 62] width 45 height 24
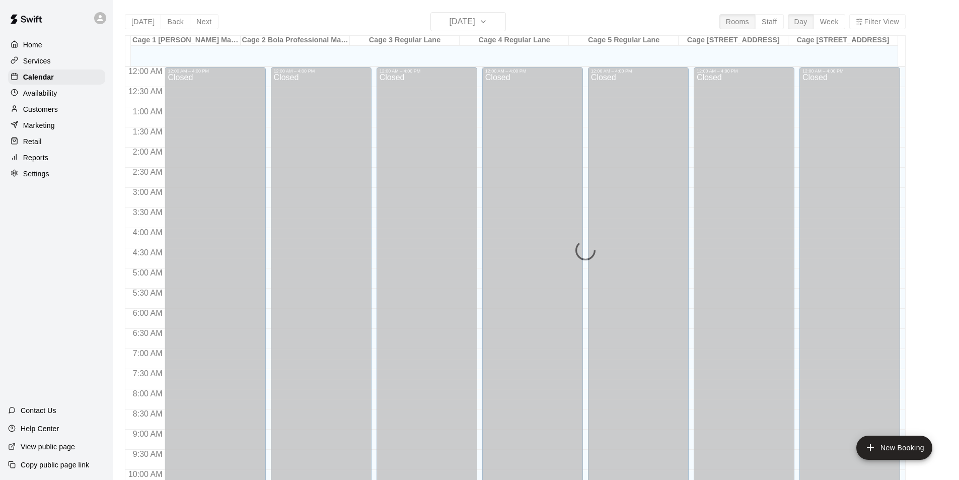
scroll to position [512, 0]
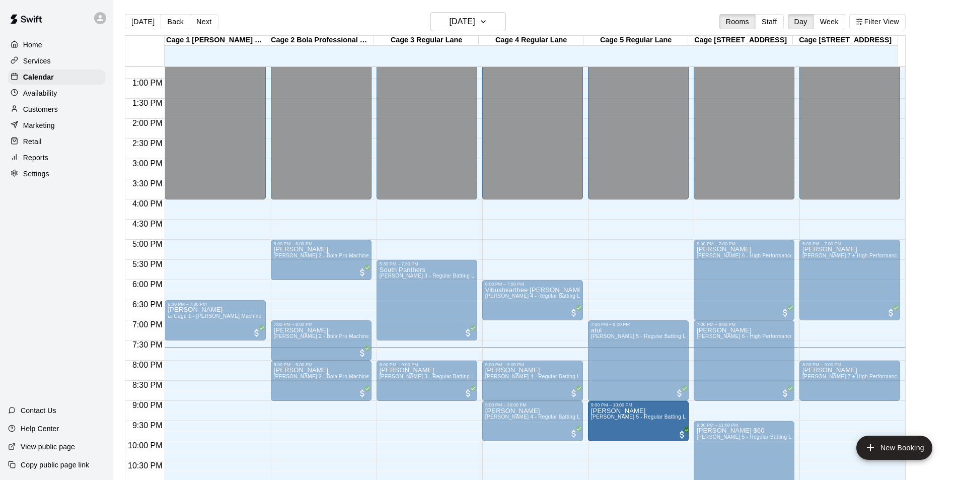
drag, startPoint x: 847, startPoint y: 420, endPoint x: 679, endPoint y: 429, distance: 168.4
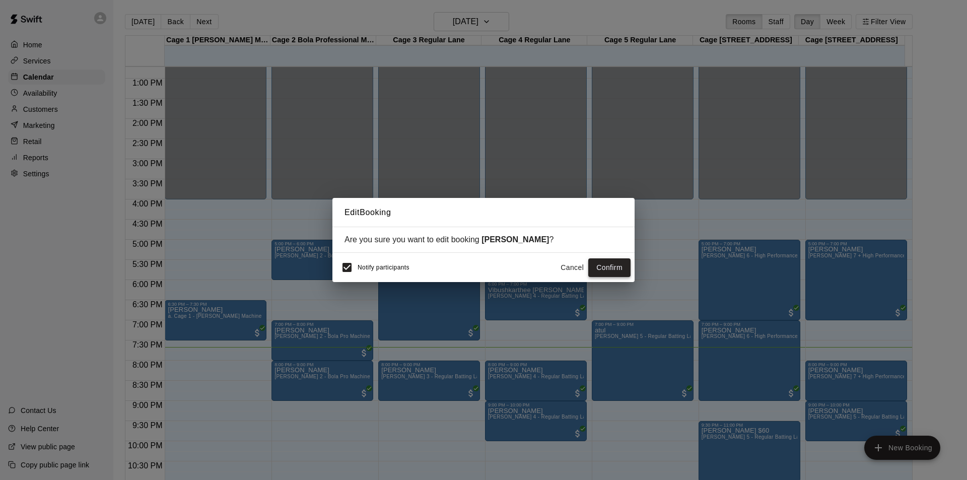
click at [618, 266] on button "Confirm" at bounding box center [609, 267] width 42 height 19
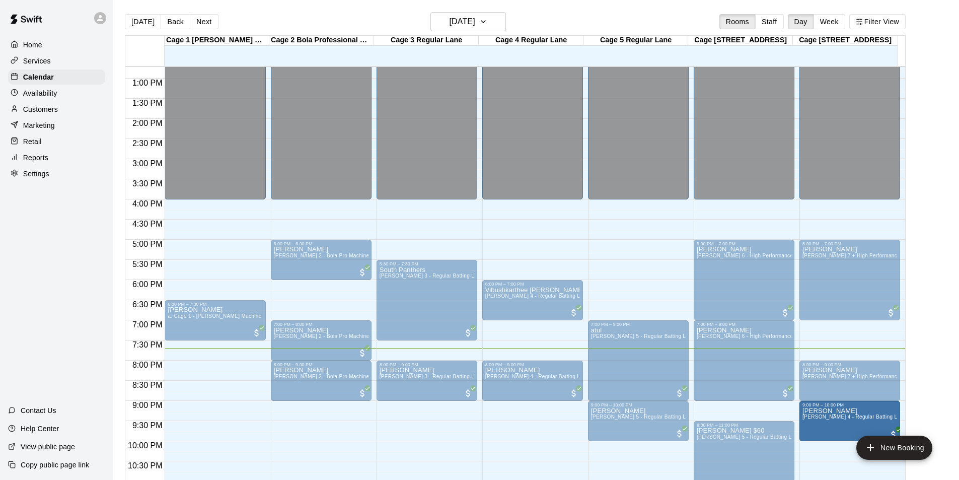
drag, startPoint x: 537, startPoint y: 420, endPoint x: 844, endPoint y: 426, distance: 307.2
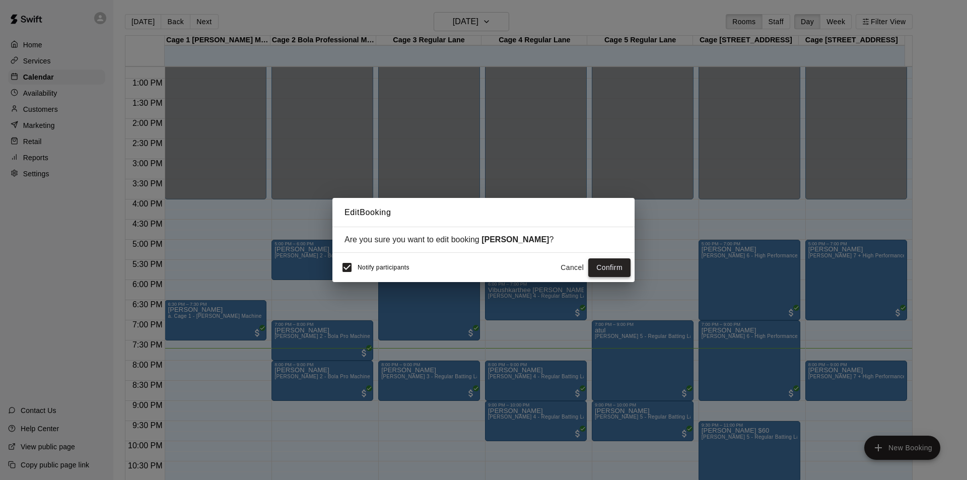
click at [614, 267] on button "Confirm" at bounding box center [609, 267] width 42 height 19
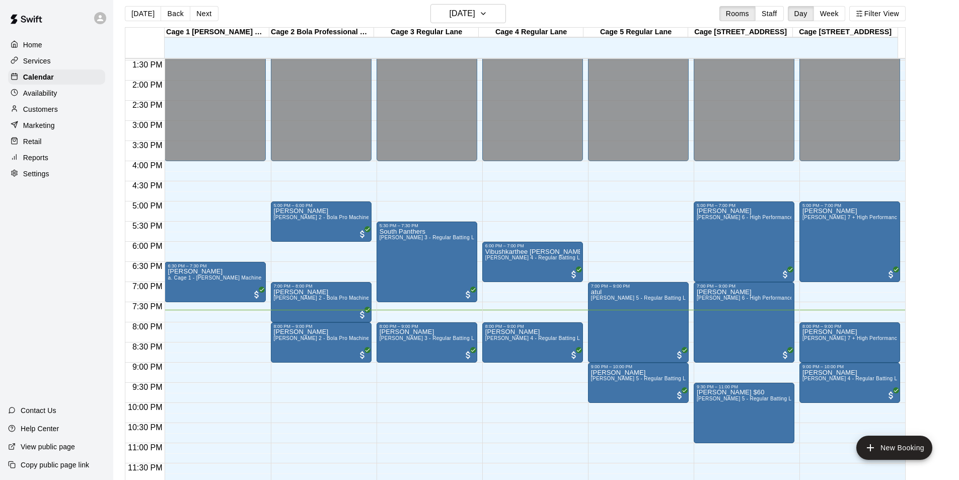
scroll to position [16, 0]
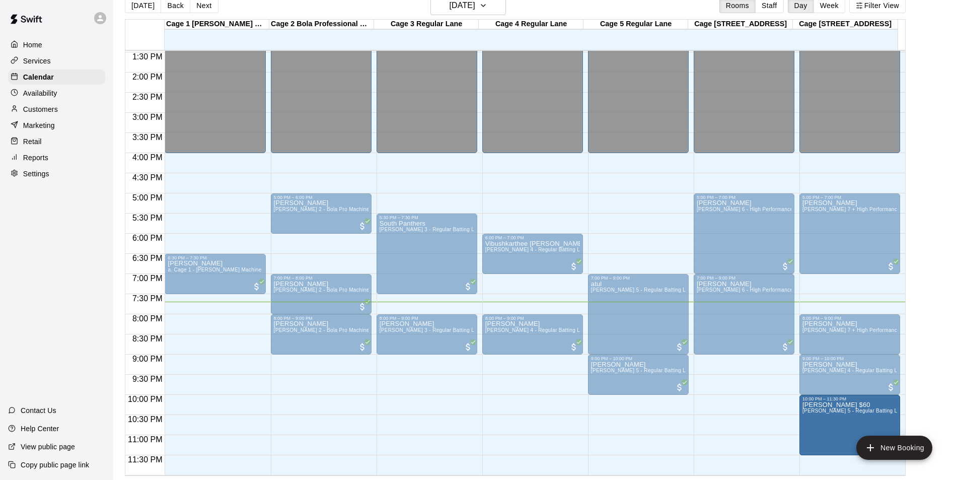
drag, startPoint x: 744, startPoint y: 398, endPoint x: 858, endPoint y: 418, distance: 116.2
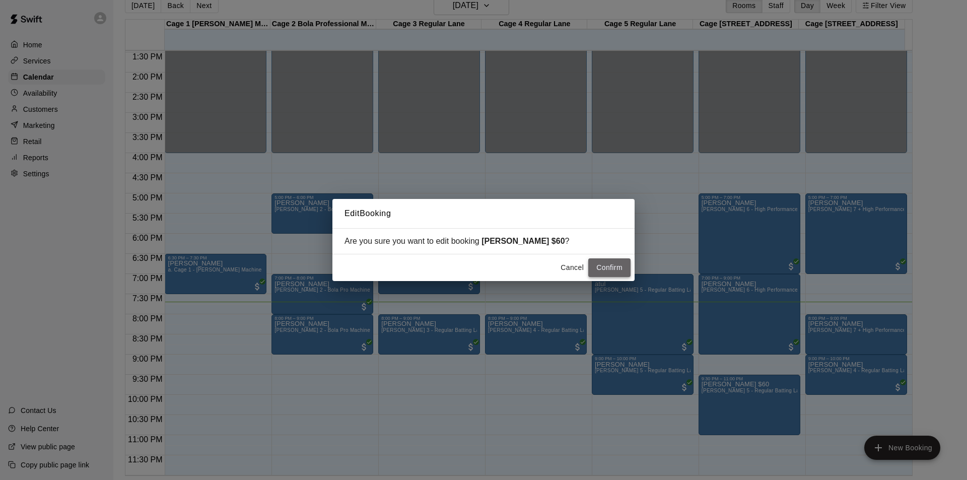
click at [610, 267] on button "Confirm" at bounding box center [609, 267] width 42 height 19
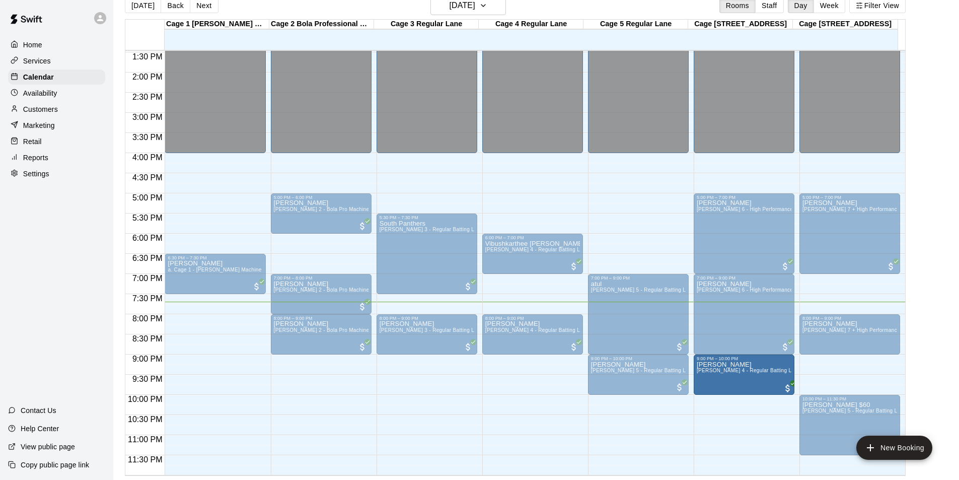
drag, startPoint x: 834, startPoint y: 372, endPoint x: 762, endPoint y: 380, distance: 72.5
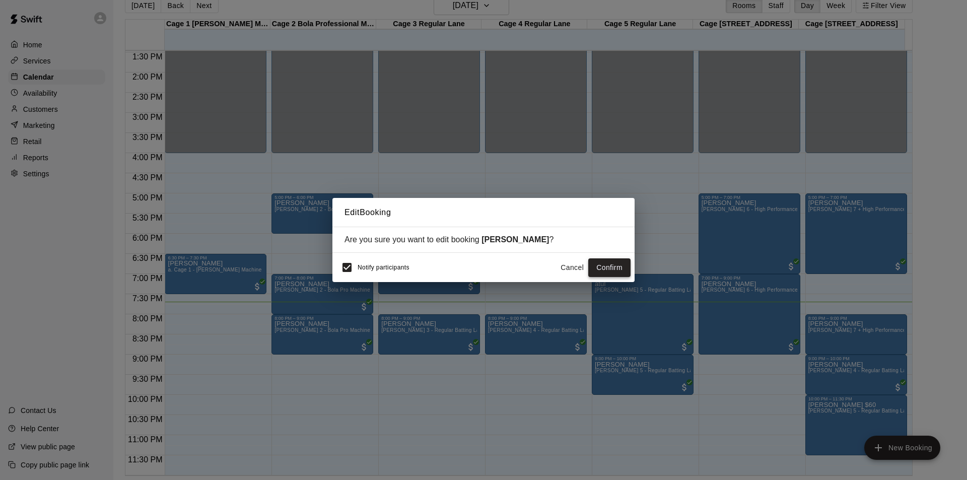
click at [623, 266] on button "Confirm" at bounding box center [609, 267] width 42 height 19
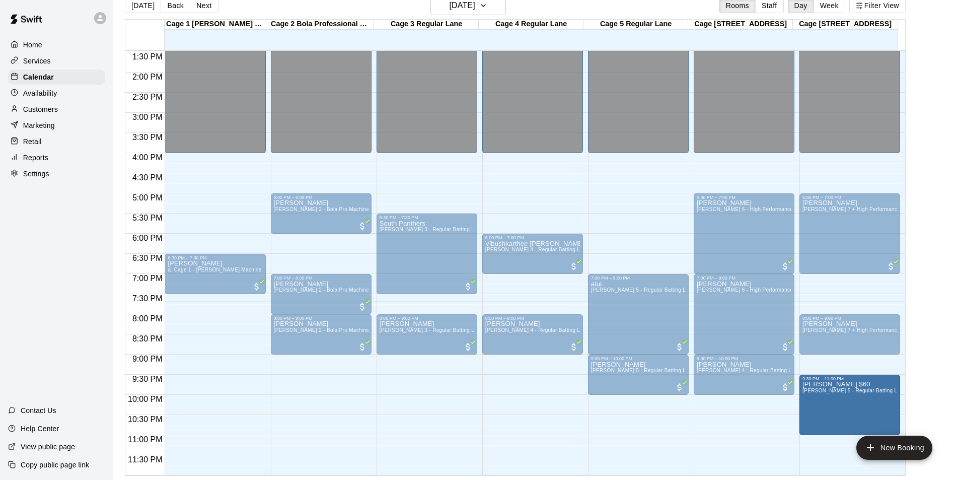
drag, startPoint x: 849, startPoint y: 424, endPoint x: 849, endPoint y: 410, distance: 13.1
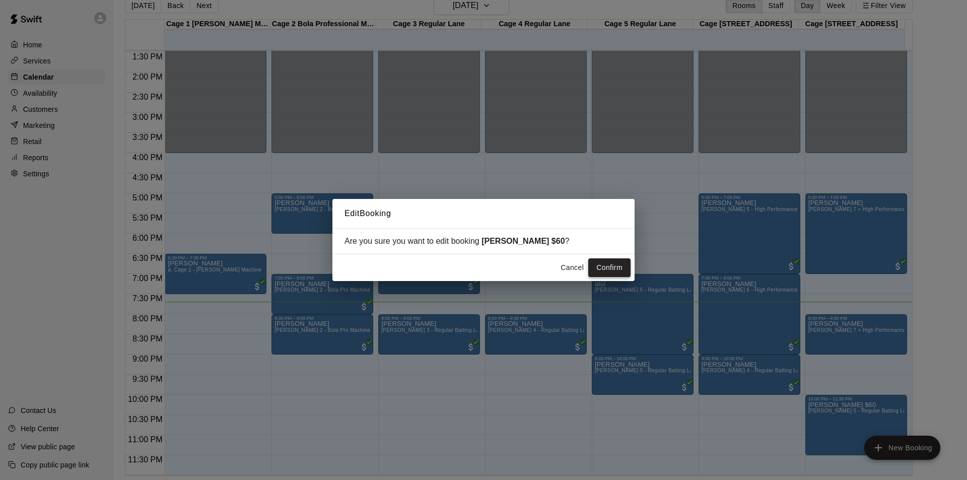
click at [617, 270] on button "Confirm" at bounding box center [609, 267] width 42 height 19
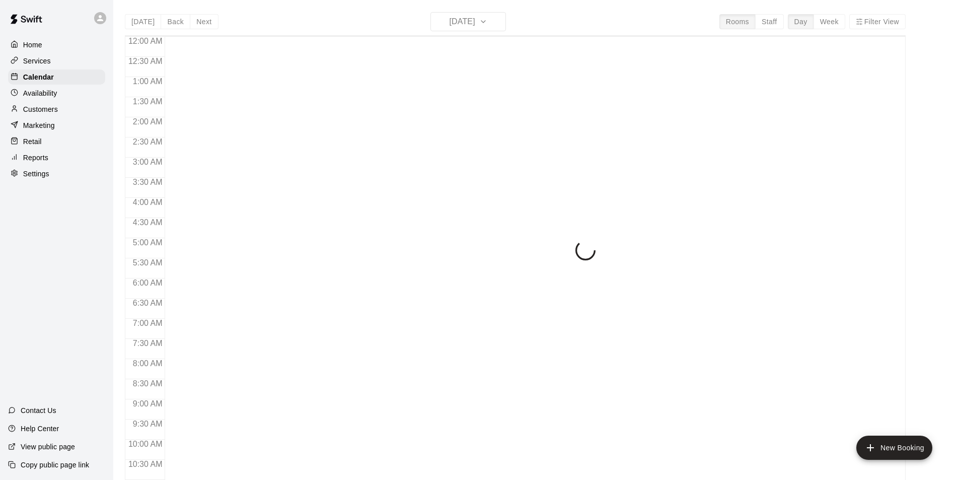
scroll to position [512, 0]
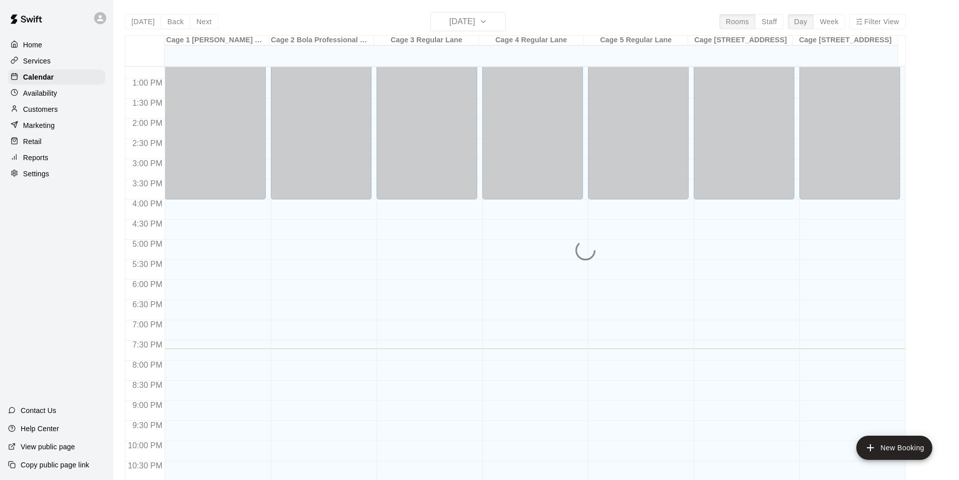
click at [491, 20] on div "Today Back Next Thursday Aug 14 Rooms Staff Day Week Filter View Cage 1 TrueMan…" at bounding box center [515, 252] width 781 height 480
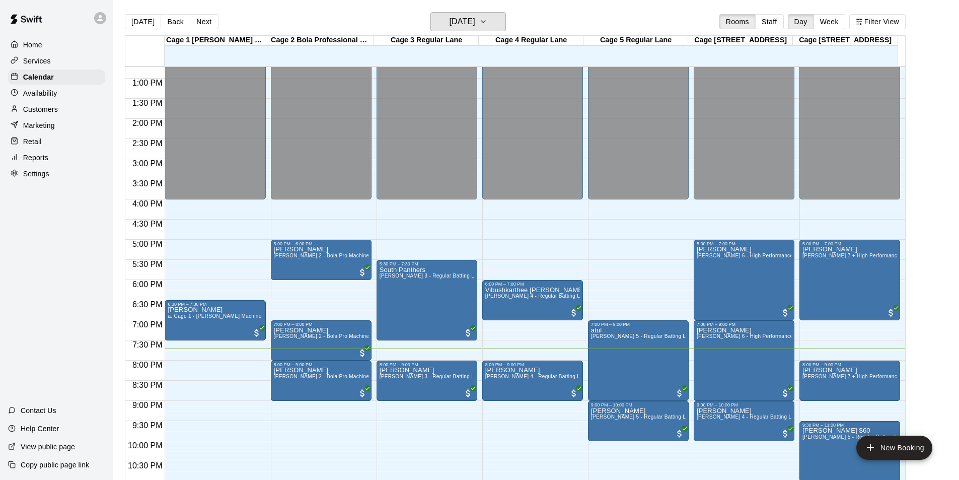
click at [475, 20] on h6 "[DATE]" at bounding box center [463, 22] width 26 height 14
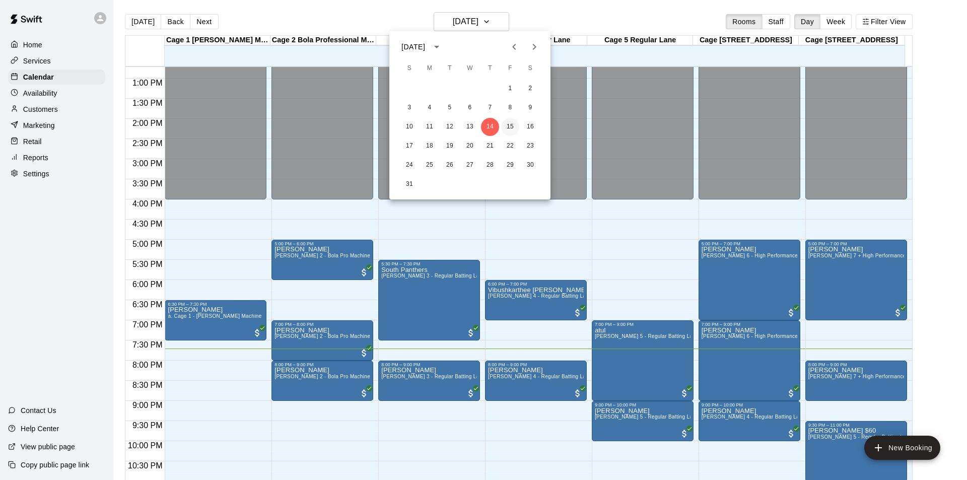
click at [507, 124] on button "15" at bounding box center [510, 127] width 18 height 18
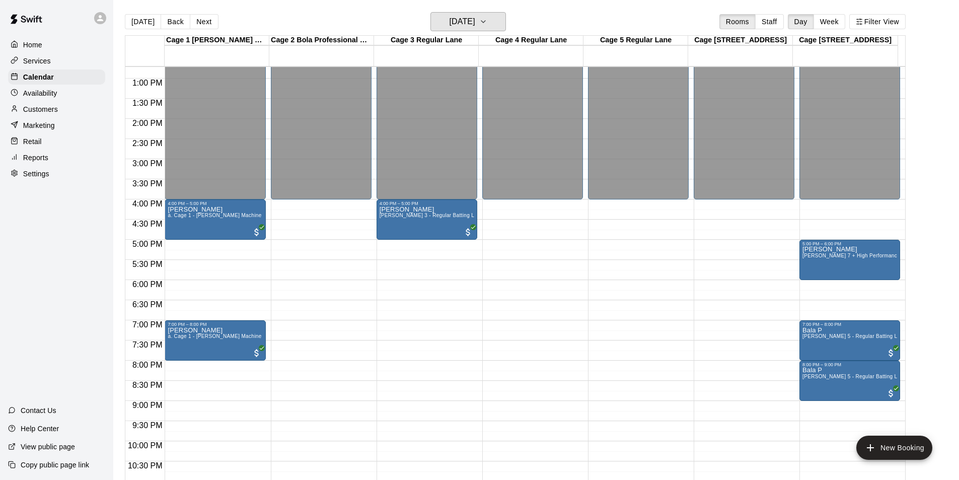
scroll to position [543, 0]
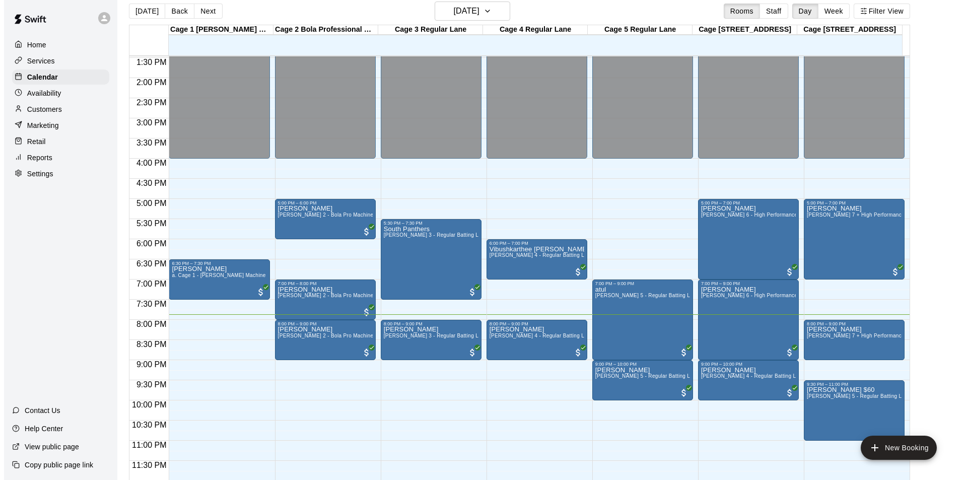
scroll to position [16, 0]
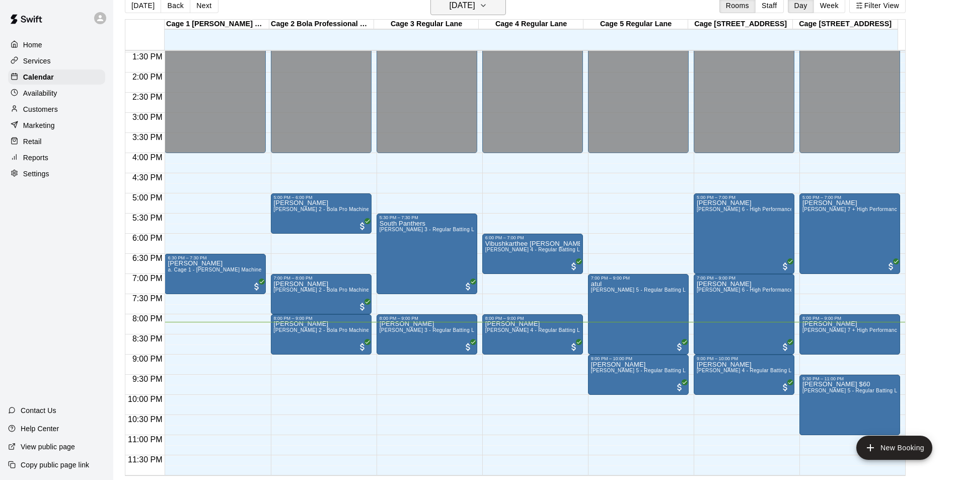
click at [475, 6] on h6 "[DATE]" at bounding box center [463, 5] width 26 height 14
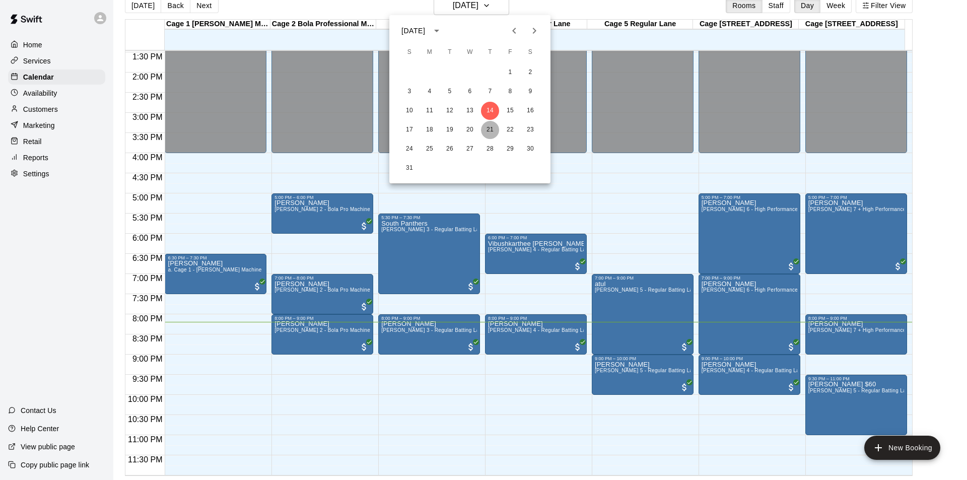
click at [485, 128] on button "21" at bounding box center [490, 130] width 18 height 18
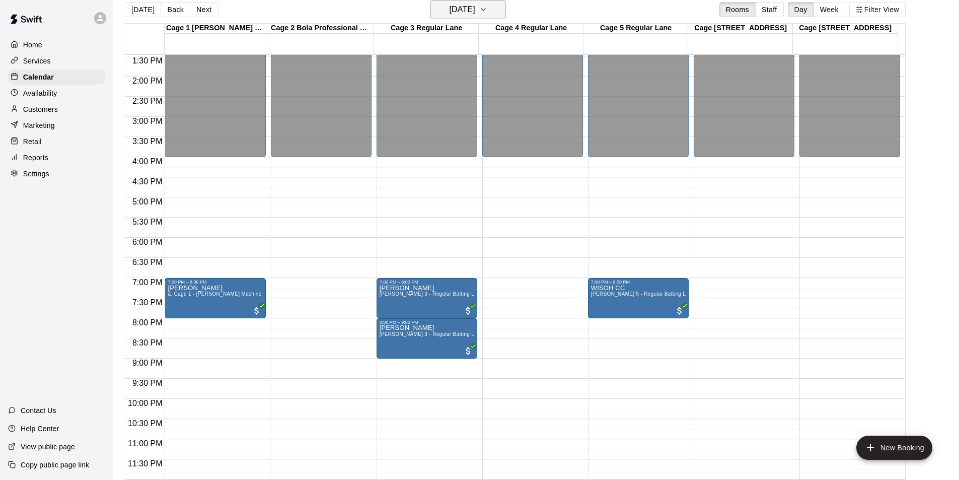
click at [498, 9] on button "Thursday Aug 21" at bounding box center [469, 9] width 76 height 19
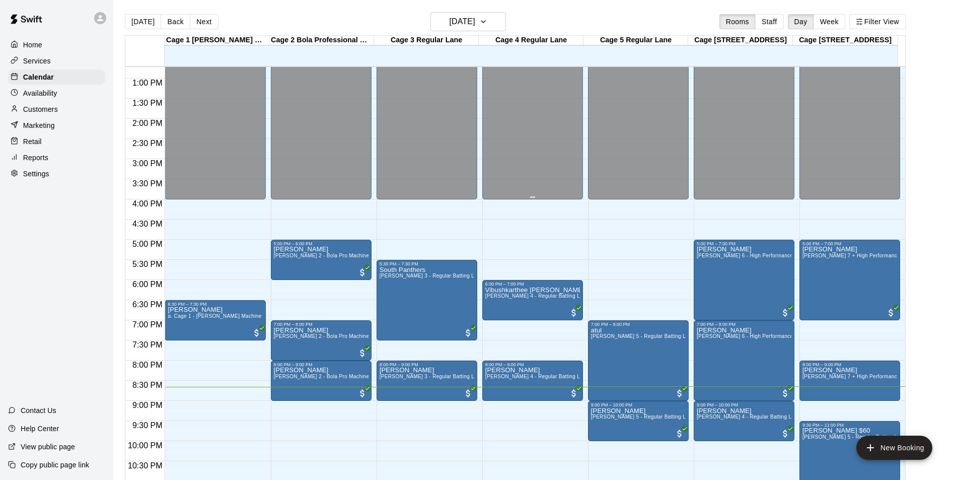
scroll to position [16, 0]
